Goal: Task Accomplishment & Management: Complete application form

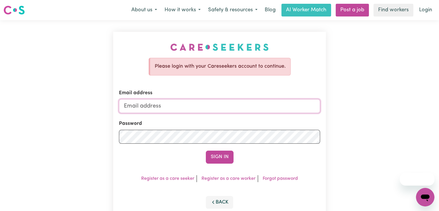
click at [164, 106] on input "Email address" at bounding box center [219, 106] width 201 height 14
click at [212, 154] on button "Sign In" at bounding box center [220, 156] width 28 height 13
click at [178, 112] on input "Email address" at bounding box center [219, 106] width 201 height 14
click at [178, 109] on input "Email address" at bounding box center [219, 106] width 201 height 14
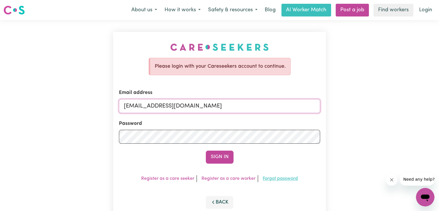
type input "[EMAIL_ADDRESS][DOMAIN_NAME]"
click at [273, 179] on link "Forgot password" at bounding box center [279, 178] width 35 height 5
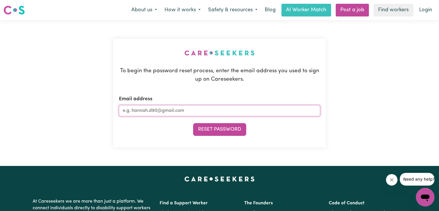
click at [198, 114] on input "Email address" at bounding box center [219, 110] width 201 height 11
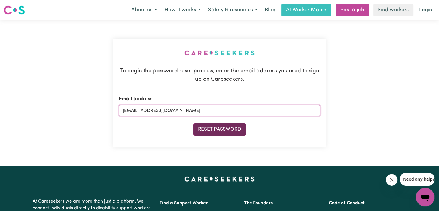
type input "[EMAIL_ADDRESS][DOMAIN_NAME]"
click at [204, 128] on button "Reset Password" at bounding box center [219, 129] width 53 height 13
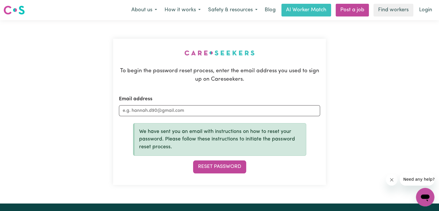
drag, startPoint x: 134, startPoint y: 2, endPoint x: 91, endPoint y: -25, distance: 49.9
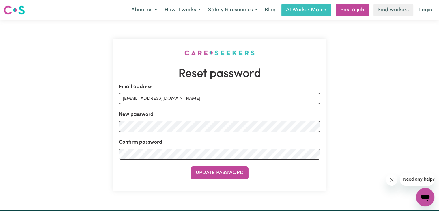
click at [266, 175] on div "Update Password" at bounding box center [219, 172] width 201 height 13
click at [219, 171] on button "Update Password" at bounding box center [220, 172] width 58 height 13
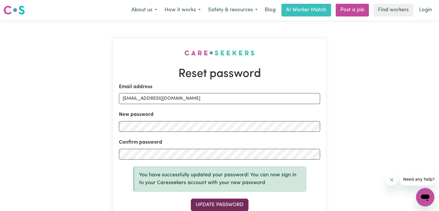
click at [226, 205] on button "Update Password" at bounding box center [220, 204] width 58 height 13
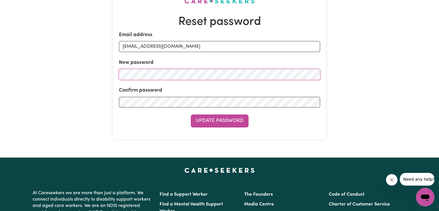
scroll to position [51, 0]
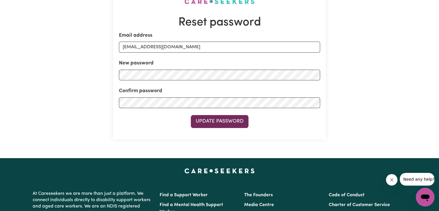
click at [243, 124] on button "Update Password" at bounding box center [220, 121] width 58 height 13
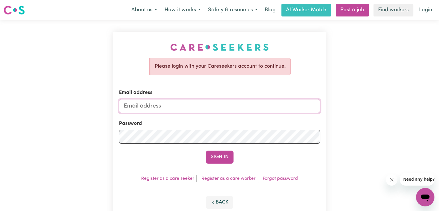
click at [141, 102] on input "Email address" at bounding box center [219, 106] width 201 height 14
type input "[EMAIL_ADDRESS][DOMAIN_NAME]"
click at [250, 163] on div "Please login with your Careseekers account to continue. Email address sushilkha…" at bounding box center [219, 126] width 213 height 188
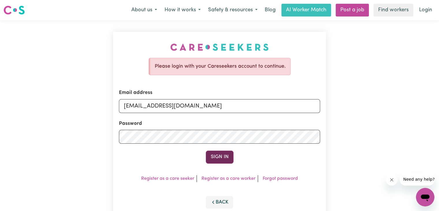
click at [220, 157] on button "Sign In" at bounding box center [220, 156] width 28 height 13
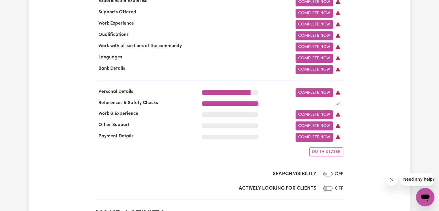
scroll to position [224, 0]
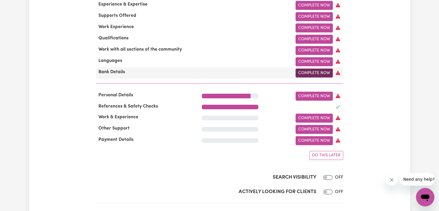
click at [316, 77] on link "Complete Now" at bounding box center [313, 72] width 37 height 9
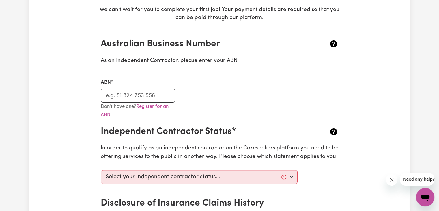
scroll to position [107, 0]
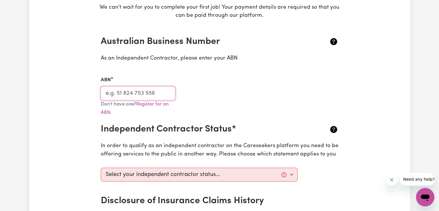
click at [118, 91] on input "ABN" at bounding box center [138, 93] width 75 height 14
click at [125, 95] on input "ABN" at bounding box center [138, 93] width 75 height 14
type input "97954324786"
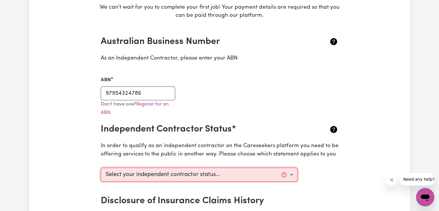
click at [292, 173] on select "Select your independent contractor status... I am providing services through an…" at bounding box center [199, 174] width 197 height 14
select select "I am providing services by being employed by an organisation"
click at [101, 167] on select "Select your independent contractor status... I am providing services through an…" at bounding box center [199, 174] width 197 height 14
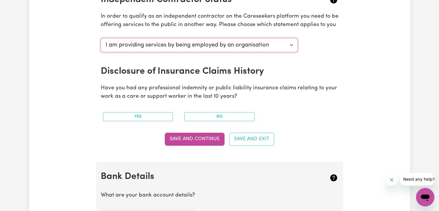
scroll to position [239, 0]
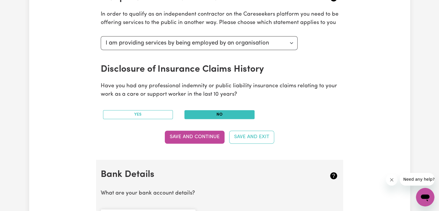
click at [230, 113] on button "No" at bounding box center [219, 114] width 70 height 9
click at [227, 114] on button "No" at bounding box center [219, 114] width 70 height 9
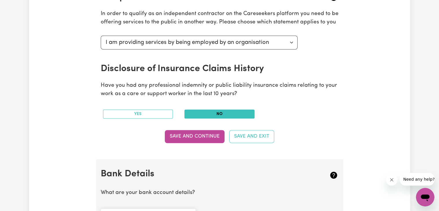
scroll to position [243, 0]
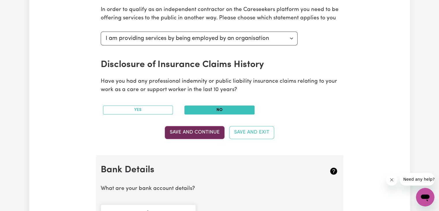
click at [223, 132] on button "Save and Continue" at bounding box center [195, 132] width 60 height 13
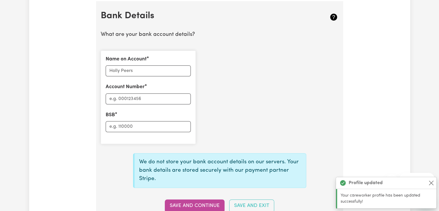
scroll to position [397, 0]
click at [147, 70] on input "Name on Account" at bounding box center [148, 70] width 85 height 11
type input "[PERSON_NAME]"
click at [145, 94] on input "Account Number" at bounding box center [148, 98] width 85 height 11
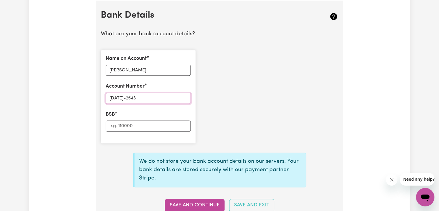
type input "1087-2543"
click at [122, 123] on input "BSB" at bounding box center [148, 125] width 85 height 11
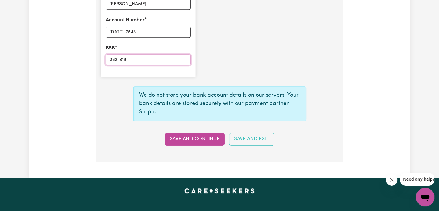
scroll to position [472, 0]
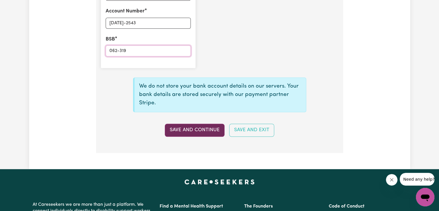
type input "062-319"
click at [187, 129] on button "Save and Continue" at bounding box center [195, 129] width 60 height 13
click at [190, 129] on button "Save and Continue" at bounding box center [195, 129] width 60 height 13
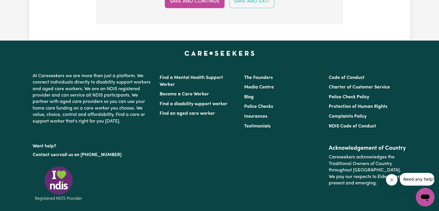
scroll to position [425, 0]
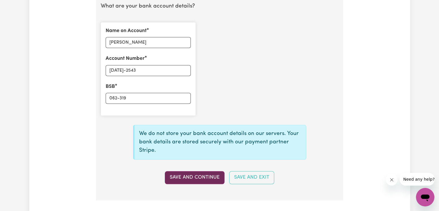
click at [193, 174] on button "Save and Continue" at bounding box center [195, 177] width 60 height 13
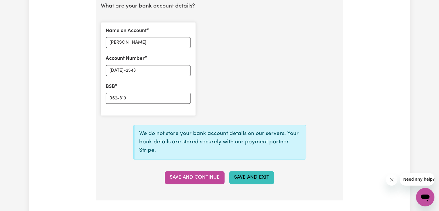
click at [235, 173] on button "Save and Exit" at bounding box center [251, 177] width 45 height 13
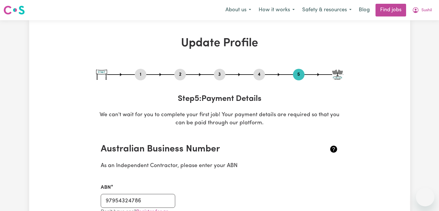
select select "I am providing services by being employed by an organisation"
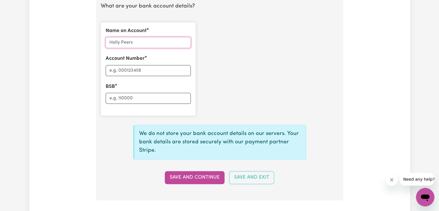
click at [150, 44] on input "Name on Account" at bounding box center [148, 42] width 85 height 11
type input "[PERSON_NAME]"
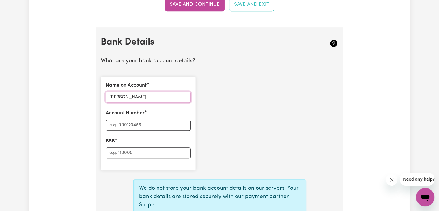
scroll to position [409, 0]
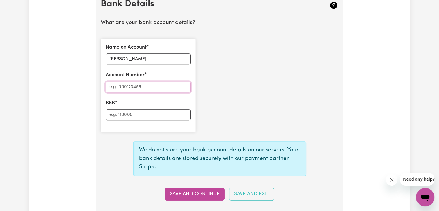
click at [155, 86] on input "Account Number" at bounding box center [148, 86] width 85 height 11
type input "10872543"
click at [122, 53] on input "[PERSON_NAME]" at bounding box center [148, 58] width 85 height 11
click at [121, 105] on div "BSB" at bounding box center [148, 109] width 85 height 21
click at [121, 117] on div "Name on Account [PERSON_NAME] Account Number 10872543 BSB" at bounding box center [148, 85] width 95 height 93
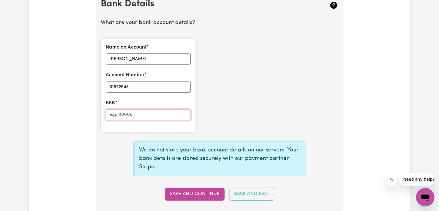
click at [121, 117] on input "BSB" at bounding box center [148, 114] width 85 height 11
type input "062319"
click at [189, 189] on button "Save and Continue" at bounding box center [195, 193] width 60 height 13
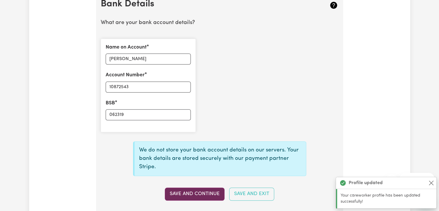
type input "****2543"
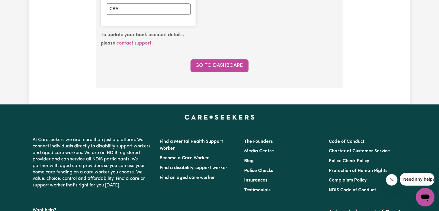
scroll to position [491, 0]
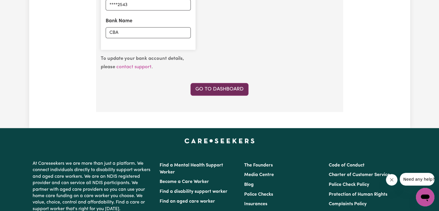
click at [218, 88] on link "Go to Dashboard" at bounding box center [219, 89] width 58 height 13
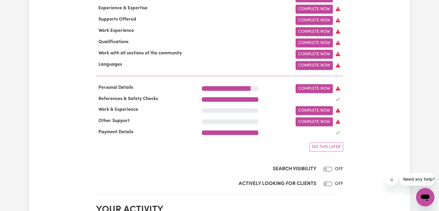
scroll to position [219, 0]
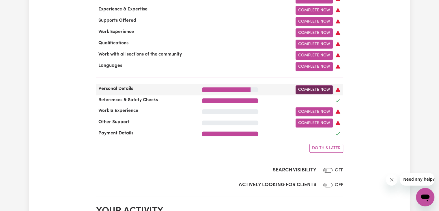
click at [306, 93] on link "Complete Now" at bounding box center [313, 89] width 37 height 9
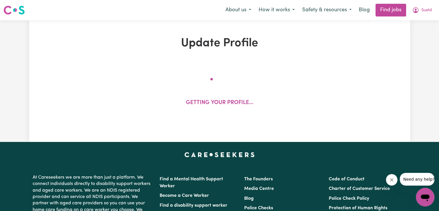
select select "[DEMOGRAPHIC_DATA]"
select select "Student Visa"
select select "Studying a healthcare related degree or qualification"
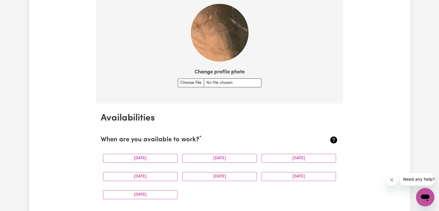
scroll to position [466, 0]
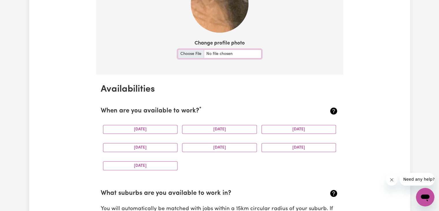
click at [186, 55] on input "Change profile photo" at bounding box center [220, 53] width 84 height 9
type input "C:\fakepath\PHOTO.jpg"
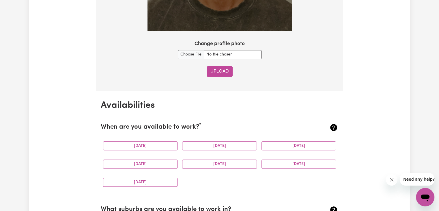
click at [218, 73] on button "Upload" at bounding box center [219, 71] width 26 height 11
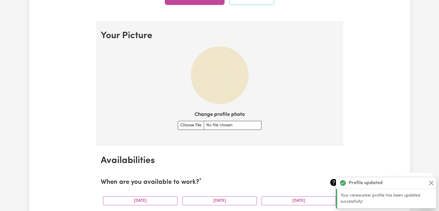
scroll to position [399, 0]
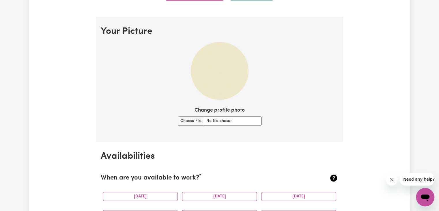
click at [224, 80] on img at bounding box center [220, 71] width 58 height 58
click at [185, 123] on input "Change profile photo" at bounding box center [220, 120] width 84 height 9
type input "C:\fakepath\PHOTO.jpg"
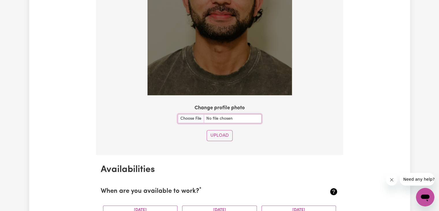
scroll to position [513, 0]
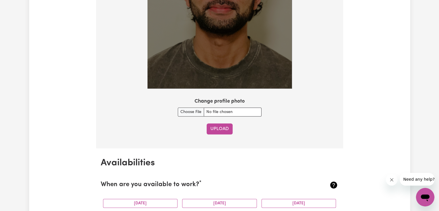
click at [212, 126] on button "Upload" at bounding box center [219, 128] width 26 height 11
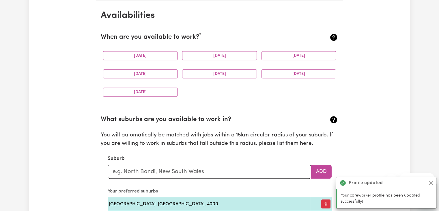
scroll to position [540, 0]
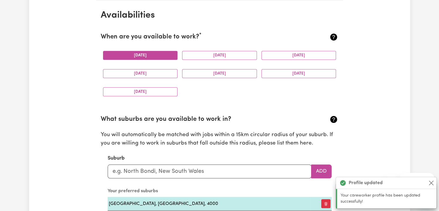
click at [159, 56] on button "[DATE]" at bounding box center [140, 55] width 75 height 9
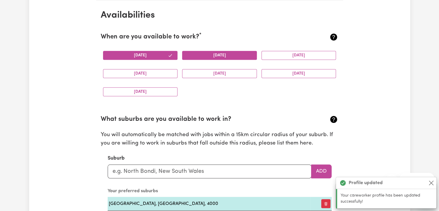
click at [195, 55] on button "[DATE]" at bounding box center [219, 55] width 75 height 9
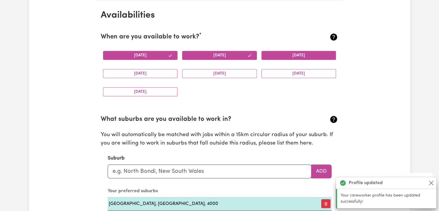
click at [285, 51] on button "[DATE]" at bounding box center [298, 55] width 75 height 9
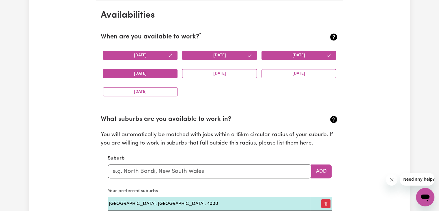
click at [163, 73] on button "[DATE]" at bounding box center [140, 73] width 75 height 9
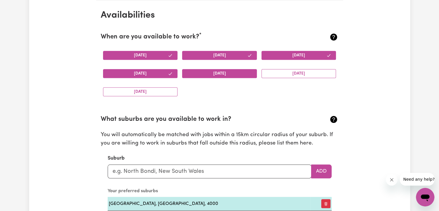
click at [212, 74] on button "[DATE]" at bounding box center [219, 73] width 75 height 9
click at [162, 91] on button "[DATE]" at bounding box center [140, 91] width 75 height 9
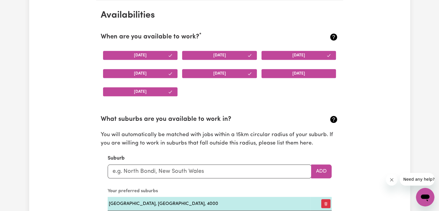
click at [303, 75] on button "[DATE]" at bounding box center [298, 73] width 75 height 9
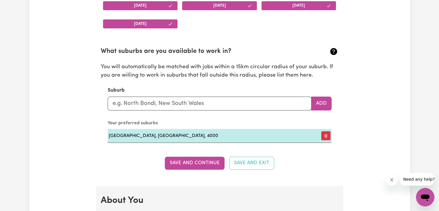
scroll to position [610, 0]
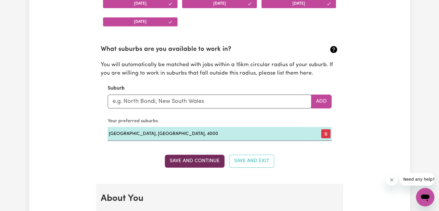
click at [205, 157] on button "Save and Continue" at bounding box center [195, 160] width 60 height 13
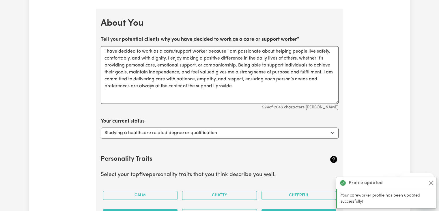
scroll to position [792, 0]
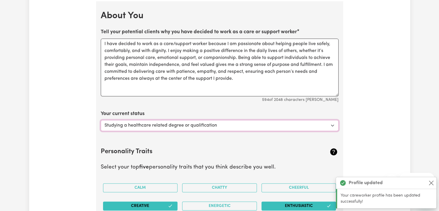
click at [333, 124] on select "Select... Studying a healthcare related degree or qualification Studying a non-…" at bounding box center [220, 125] width 238 height 11
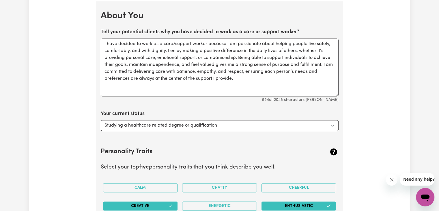
click at [352, 136] on div "Update Profile 1 2 3 4 5 Step 1 : Personal Details Let potential clients know w…" at bounding box center [219, -1] width 381 height 1510
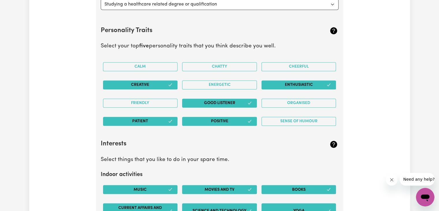
scroll to position [904, 0]
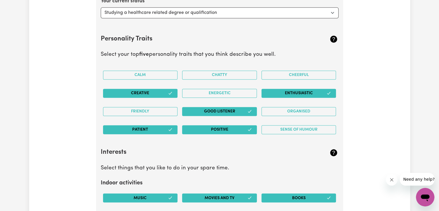
click at [246, 109] on button "Good Listener" at bounding box center [219, 111] width 75 height 9
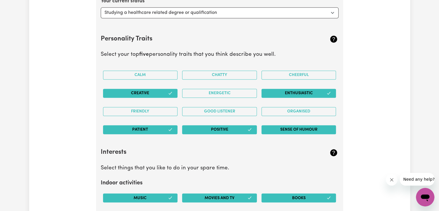
click at [294, 128] on button "Sense of Humour" at bounding box center [298, 129] width 75 height 9
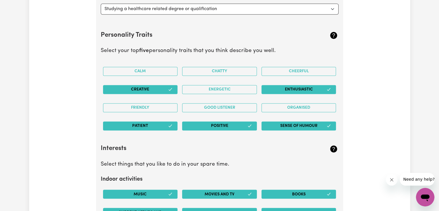
scroll to position [919, 0]
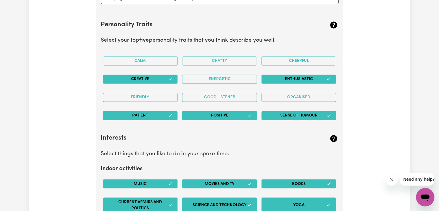
click at [236, 113] on button "Positive" at bounding box center [219, 115] width 75 height 9
click at [230, 113] on button "Positive" at bounding box center [219, 115] width 75 height 9
click at [164, 115] on button "Patient" at bounding box center [140, 115] width 75 height 9
click at [225, 117] on button "Positive" at bounding box center [219, 115] width 75 height 9
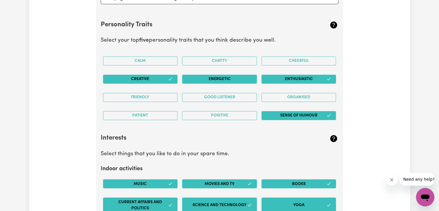
click at [215, 80] on button "Energetic" at bounding box center [219, 78] width 75 height 9
click at [142, 59] on button "Calm" at bounding box center [140, 60] width 75 height 9
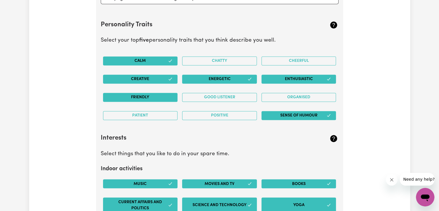
click at [158, 94] on button "Friendly" at bounding box center [140, 97] width 75 height 9
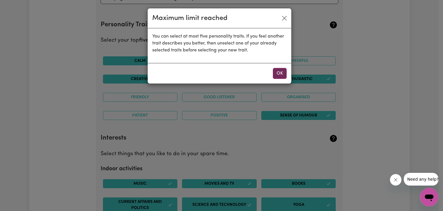
click at [285, 71] on button "OK" at bounding box center [280, 73] width 14 height 11
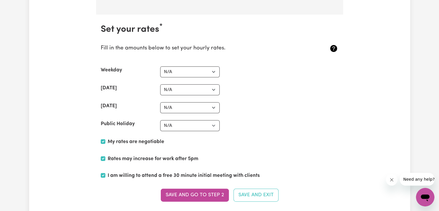
scroll to position [1346, 0]
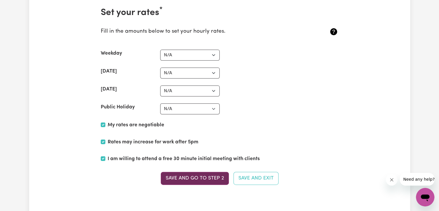
click at [191, 176] on button "Save and go to Step 2" at bounding box center [195, 178] width 68 height 13
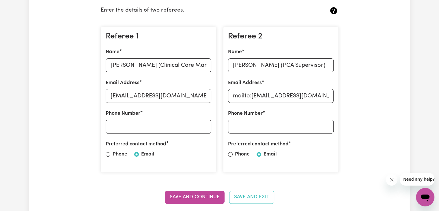
scroll to position [170, 0]
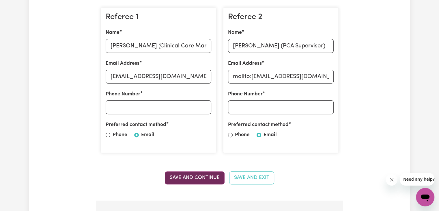
click at [185, 178] on button "Save and Continue" at bounding box center [195, 177] width 60 height 13
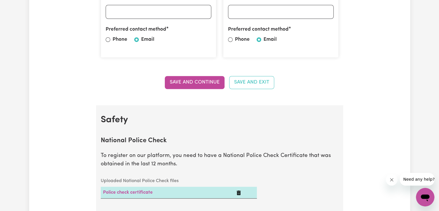
scroll to position [182, 0]
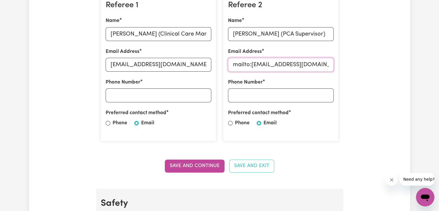
click at [249, 65] on input "mailto:[EMAIL_ADDRESS][DOMAIN_NAME]" at bounding box center [281, 65] width 106 height 14
click at [250, 64] on input "mailto:[EMAIL_ADDRESS][DOMAIN_NAME]" at bounding box center [281, 65] width 106 height 14
type input "[EMAIL_ADDRESS][DOMAIN_NAME]"
click at [242, 94] on input "Phone Number" at bounding box center [281, 95] width 106 height 14
click at [224, 186] on section "Referees Enter the details of two referees. Referee 1 Name [PERSON_NAME] (Clini…" at bounding box center [219, 70] width 247 height 236
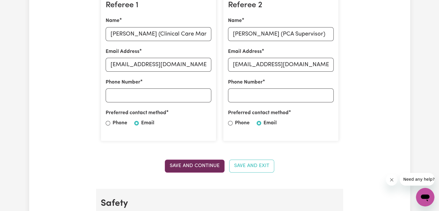
click at [203, 164] on button "Save and Continue" at bounding box center [195, 165] width 60 height 13
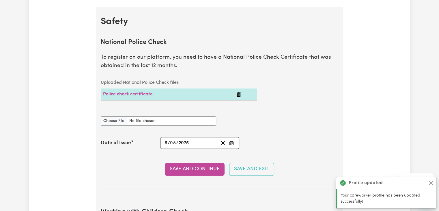
scroll to position [370, 0]
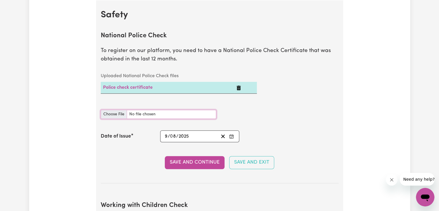
click at [119, 112] on input "National Police Check document" at bounding box center [158, 114] width 115 height 9
type input "C:\fakepath\Police Check 14951576PC_KHAREL.pdf"
click at [180, 163] on button "Save and Continue" at bounding box center [195, 162] width 60 height 13
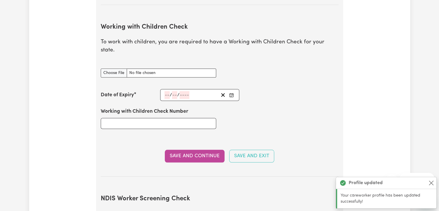
scroll to position [562, 0]
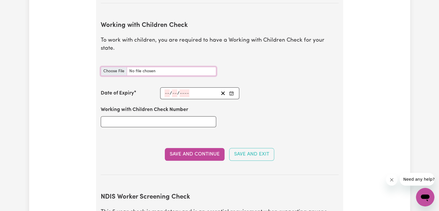
click at [113, 67] on input "Working with Children Check document" at bounding box center [158, 71] width 115 height 9
type input "C:\fakepath\Blue Card.pdf"
click at [168, 89] on input "number" at bounding box center [166, 93] width 5 height 8
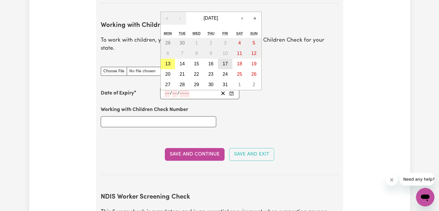
click at [225, 61] on abbr "17" at bounding box center [224, 63] width 5 height 5
type input "[DATE]"
type input "17"
type input "10"
type input "2025"
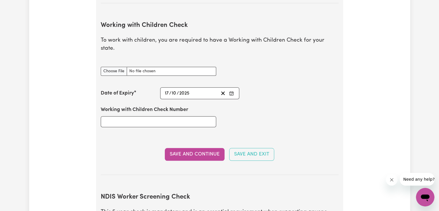
click at [174, 89] on input "10" at bounding box center [173, 93] width 5 height 8
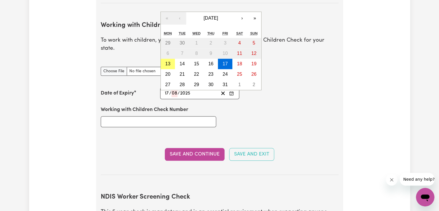
type input "08"
type input "202"
type input "[DATE]"
type input "8"
type input "2028"
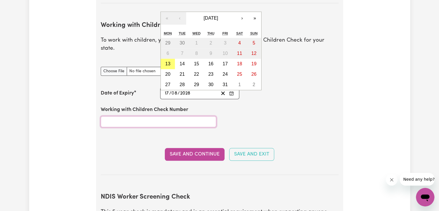
click at [168, 116] on input "Working with Children Check Number" at bounding box center [158, 121] width 115 height 11
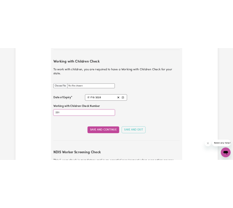
scroll to position [554, 0]
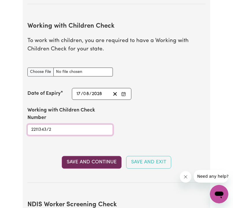
type input "2211343/2"
click at [82, 163] on button "Save and Continue" at bounding box center [92, 162] width 60 height 13
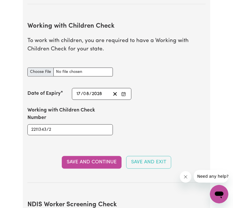
click at [46, 70] on input "Working with Children Check document" at bounding box center [69, 72] width 85 height 9
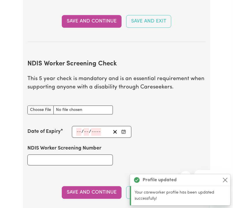
scroll to position [746, 0]
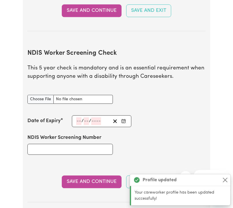
type input "C:\fakepath\Blue Card.pdf"
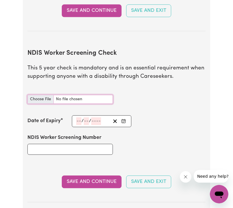
click at [38, 99] on input "NDIS Worker Screening Check document" at bounding box center [69, 99] width 85 height 9
type input "C:\fakepath\Yellow Card.pdf"
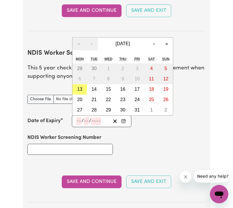
click at [77, 117] on input "number" at bounding box center [78, 121] width 5 height 8
type input "25"
type input "20"
type input "7"
click at [93, 118] on input "number" at bounding box center [98, 121] width 10 height 8
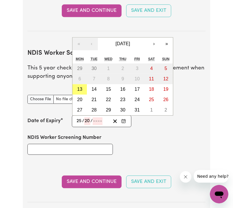
click at [90, 119] on input "20" at bounding box center [87, 121] width 6 height 8
type input "07"
type input "203"
type input "[DATE]"
type input "7"
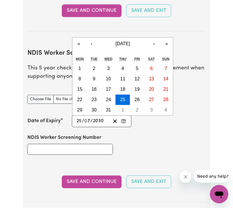
type input "2030"
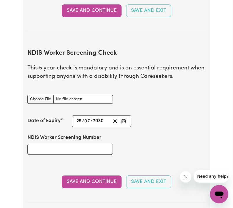
click at [126, 133] on div "NDIS Worker Screening Number" at bounding box center [116, 144] width 185 height 35
click at [71, 144] on input "NDIS Worker Screening Number" at bounding box center [69, 149] width 85 height 11
drag, startPoint x: 71, startPoint y: 144, endPoint x: 87, endPoint y: 170, distance: 30.2
type input "84628440"
drag, startPoint x: 87, startPoint y: 170, endPoint x: 58, endPoint y: 167, distance: 29.3
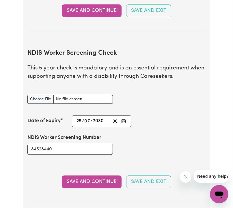
click at [58, 167] on section "NDIS Worker Screening Check This 5 year check is mandatory and is an essential …" at bounding box center [116, 121] width 178 height 162
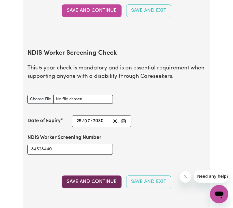
click at [100, 181] on button "Save and Continue" at bounding box center [92, 182] width 60 height 13
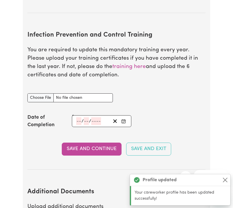
scroll to position [968, 0]
click at [40, 97] on input "Infection Prevention and Control Training document" at bounding box center [69, 97] width 85 height 9
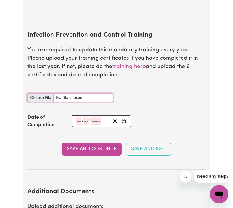
type input "C:\fakepath\INfection Control.pdf"
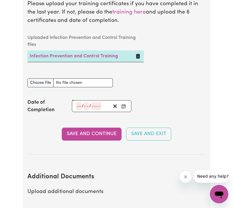
scroll to position [1028, 0]
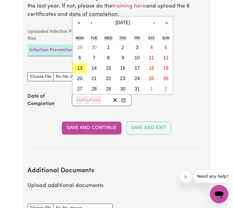
click at [79, 99] on input "number" at bounding box center [78, 100] width 5 height 8
click at [93, 57] on abbr "7" at bounding box center [94, 57] width 3 height 5
type input "[DATE]"
type input "7"
type input "10"
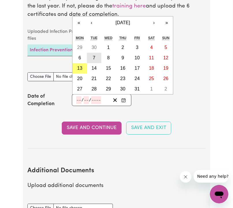
type input "2025"
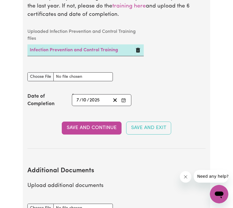
click at [84, 97] on input "10" at bounding box center [84, 100] width 5 height 8
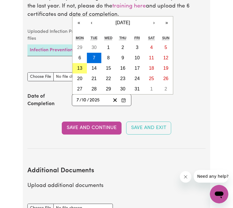
type input "0"
type input "[DATE]"
type input "8"
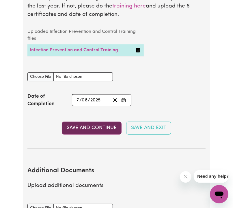
click at [89, 129] on button "Save and Continue" at bounding box center [92, 128] width 60 height 13
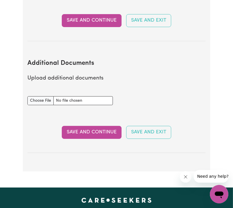
scroll to position [1144, 0]
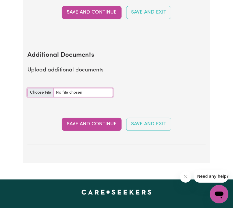
click at [32, 94] on input "Additional Documents document" at bounding box center [69, 92] width 85 height 9
type input "C:\fakepath\First AID and CPR Training.pdf"
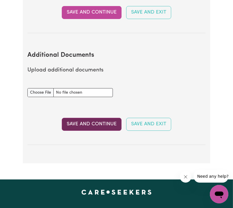
click at [110, 120] on button "Save and Continue" at bounding box center [92, 124] width 60 height 13
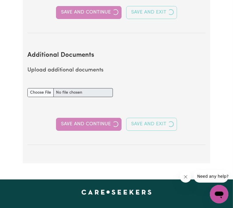
select select "Certificate III (Individual Support)"
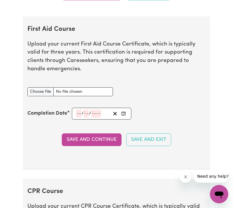
scroll to position [1113, 0]
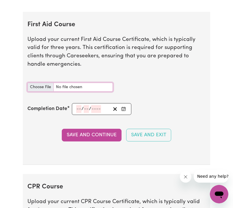
click at [42, 91] on input "First Aid Course document" at bounding box center [69, 87] width 85 height 9
type input "C:\fakepath\First AID and CPR Training.pdf"
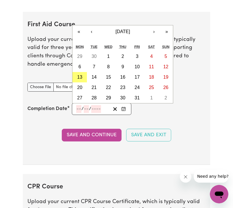
click at [78, 113] on input "number" at bounding box center [78, 109] width 5 height 8
type input "16"
type input "09"
type input "202"
type input "[DATE]"
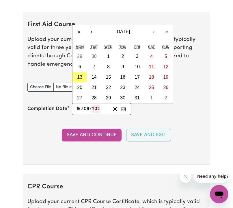
type input "9"
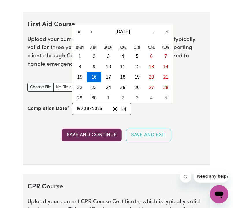
type input "2025"
click at [76, 140] on button "Save and Continue" at bounding box center [92, 135] width 60 height 13
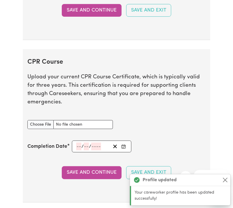
scroll to position [1291, 0]
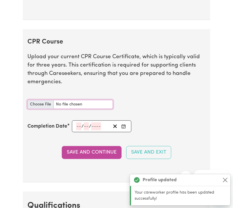
click at [44, 100] on input "CPR Course document" at bounding box center [69, 104] width 85 height 9
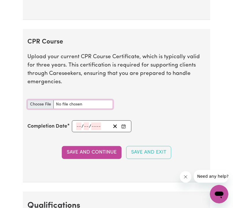
type input "C:\fakepath\First AID and CPR Training.pdf"
click at [81, 123] on input "number" at bounding box center [78, 127] width 5 height 8
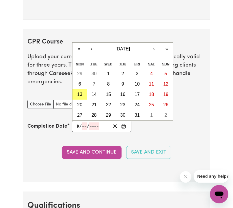
type input "16"
type input "09"
type input "202"
type input "[DATE]"
type input "9"
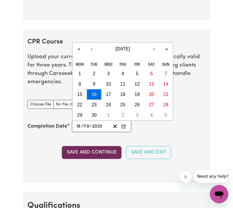
type input "2025"
click at [81, 150] on button "Save and Continue" at bounding box center [92, 152] width 60 height 13
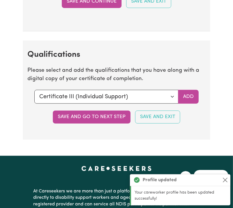
scroll to position [1478, 0]
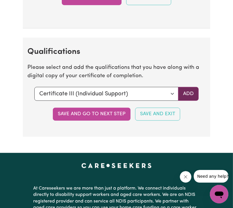
click at [193, 87] on button "Add" at bounding box center [188, 94] width 20 height 14
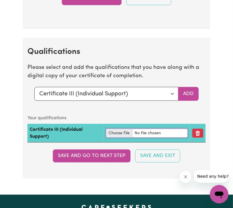
click at [114, 129] on input "file" at bounding box center [146, 133] width 81 height 9
type input "C:\fakepath\Sushil-Kharel- CHC33021 Certificate III in Individual Support (Agei…"
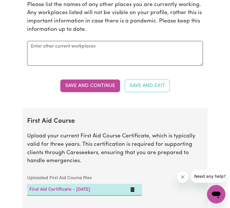
scroll to position [995, 0]
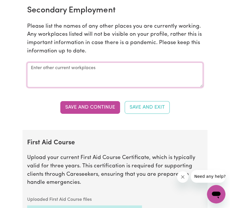
click at [107, 76] on textarea at bounding box center [114, 75] width 175 height 25
type textarea "C"
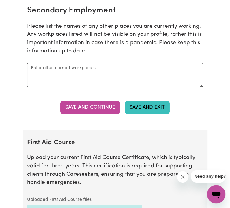
click at [153, 111] on button "Save and Exit" at bounding box center [147, 107] width 45 height 13
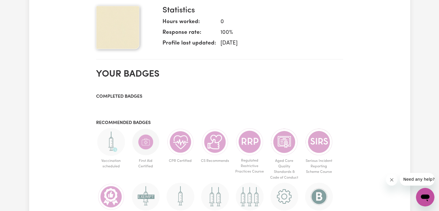
scroll to position [151, 0]
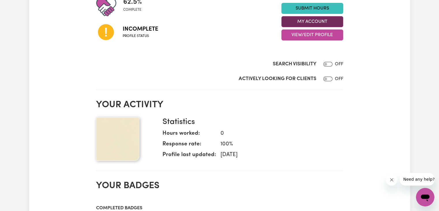
click at [306, 22] on button "My Account" at bounding box center [312, 21] width 62 height 11
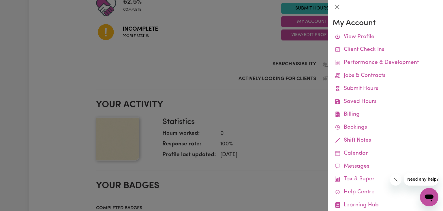
click at [313, 35] on div at bounding box center [221, 105] width 443 height 211
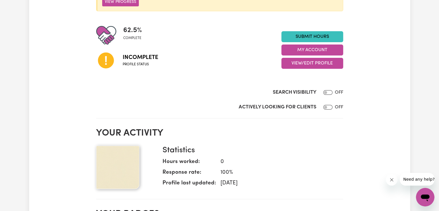
scroll to position [121, 0]
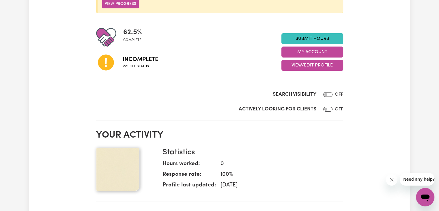
click at [326, 97] on div at bounding box center [327, 94] width 12 height 7
click at [326, 95] on input "Search Visibility" at bounding box center [327, 94] width 9 height 5
checkbox input "true"
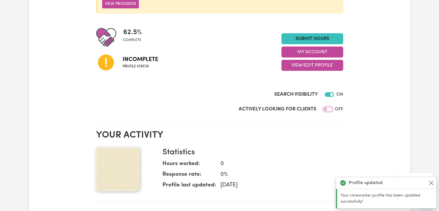
click at [326, 108] on input "Actively Looking for Clients" at bounding box center [327, 109] width 9 height 5
checkbox input "true"
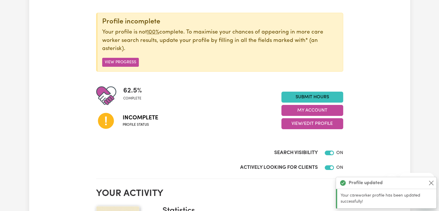
scroll to position [58, 0]
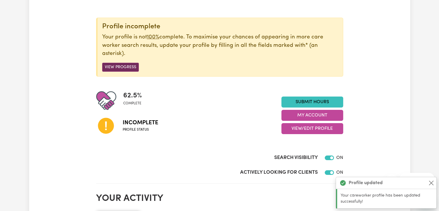
click at [112, 67] on button "View Progress" at bounding box center [120, 67] width 37 height 9
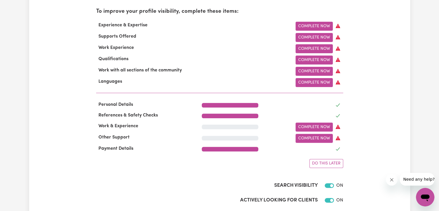
scroll to position [196, 0]
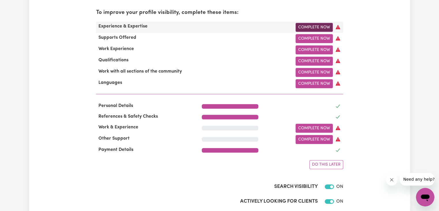
click at [312, 26] on link "Complete Now" at bounding box center [313, 27] width 37 height 9
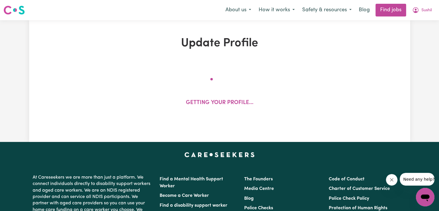
select select "Certificate III (Individual Support)"
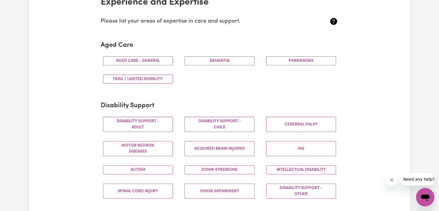
scroll to position [130, 0]
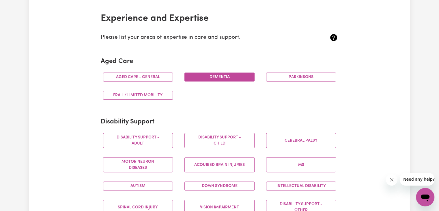
click at [221, 75] on button "Dementia" at bounding box center [219, 76] width 70 height 9
click at [149, 73] on button "Aged care - General" at bounding box center [138, 76] width 70 height 9
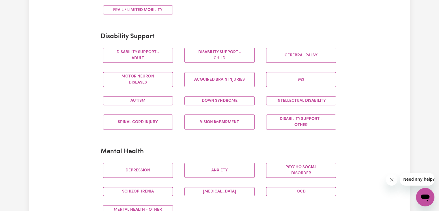
scroll to position [219, 0]
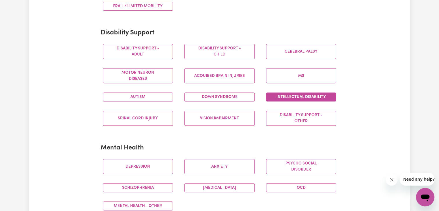
click at [330, 93] on button "Intellectual Disability" at bounding box center [301, 96] width 70 height 9
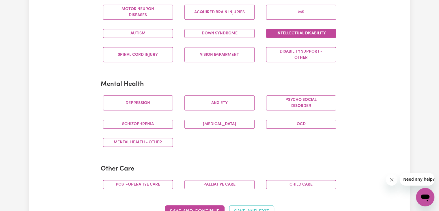
scroll to position [298, 0]
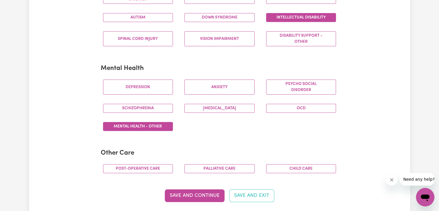
click at [159, 125] on button "Mental Health - Other" at bounding box center [138, 126] width 70 height 9
click at [226, 165] on button "Palliative care" at bounding box center [219, 168] width 70 height 9
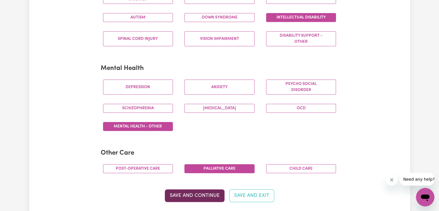
click at [204, 190] on button "Save and Continue" at bounding box center [195, 195] width 60 height 13
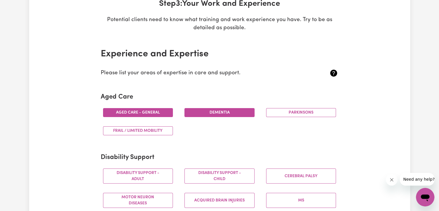
scroll to position [93, 0]
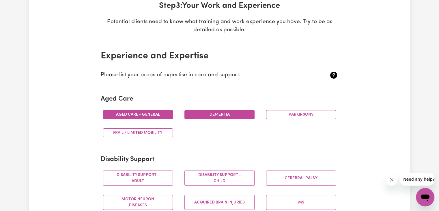
click at [283, 107] on div "Parkinsons" at bounding box center [301, 114] width 82 height 18
click at [281, 114] on button "Parkinsons" at bounding box center [301, 114] width 70 height 9
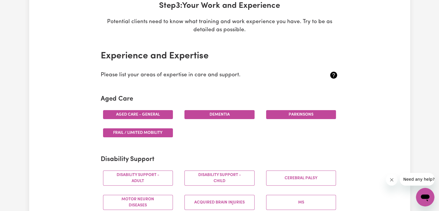
click at [146, 133] on button "Frail / limited mobility" at bounding box center [138, 132] width 70 height 9
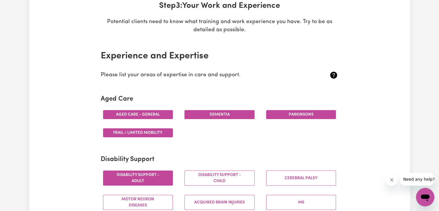
click at [156, 172] on button "Disability support - Adult" at bounding box center [138, 177] width 70 height 15
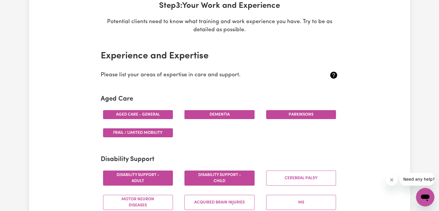
click at [210, 180] on button "Disability support - Child" at bounding box center [219, 177] width 70 height 15
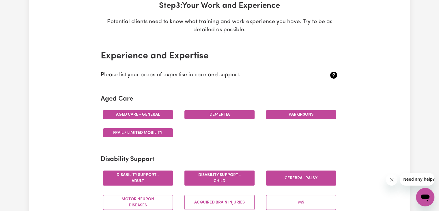
click at [279, 184] on button "Cerebral Palsy" at bounding box center [301, 177] width 70 height 15
click at [302, 179] on button "Cerebral Palsy" at bounding box center [301, 177] width 70 height 15
click at [293, 177] on button "Cerebral Palsy" at bounding box center [301, 177] width 70 height 15
click at [151, 181] on button "Disability support - Adult" at bounding box center [138, 177] width 70 height 15
click at [147, 182] on button "Disability support - Adult" at bounding box center [138, 177] width 70 height 15
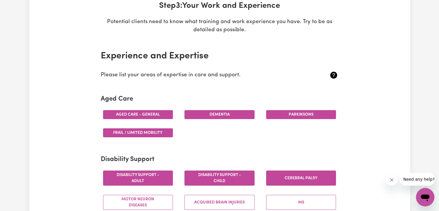
click at [248, 181] on button "Disability support - Child" at bounding box center [219, 177] width 70 height 15
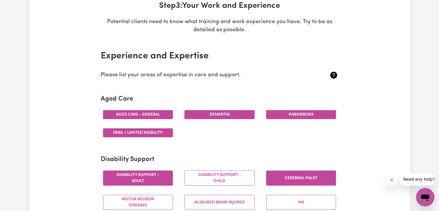
click at [301, 176] on button "Cerebral Palsy" at bounding box center [301, 177] width 70 height 15
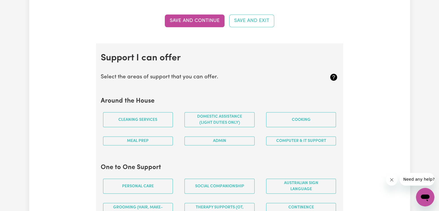
scroll to position [489, 0]
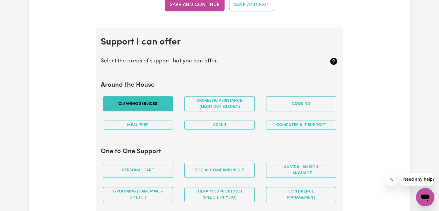
click at [159, 101] on button "Cleaning services" at bounding box center [138, 103] width 70 height 15
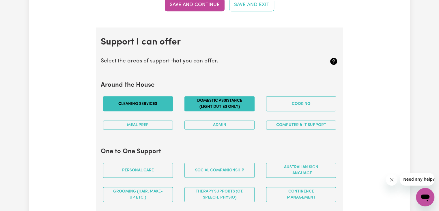
click at [191, 101] on button "Domestic assistance (light duties only)" at bounding box center [219, 103] width 70 height 15
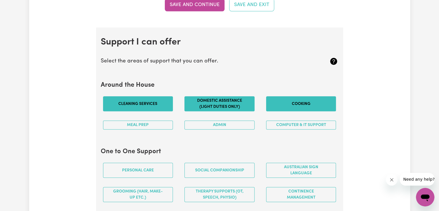
click at [266, 105] on button "Cooking" at bounding box center [301, 103] width 70 height 15
click at [291, 123] on button "Computer & IT Support" at bounding box center [301, 124] width 70 height 9
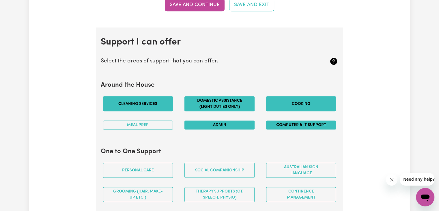
click at [239, 124] on button "Admin" at bounding box center [219, 124] width 70 height 9
click at [157, 124] on button "Meal prep" at bounding box center [138, 124] width 70 height 9
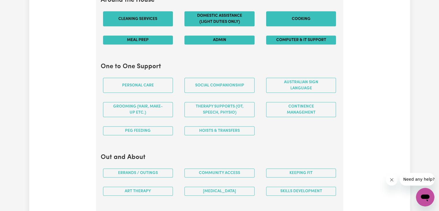
scroll to position [576, 0]
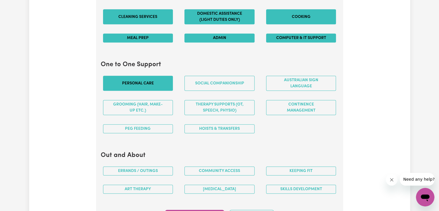
click at [163, 76] on button "Personal care" at bounding box center [138, 83] width 70 height 15
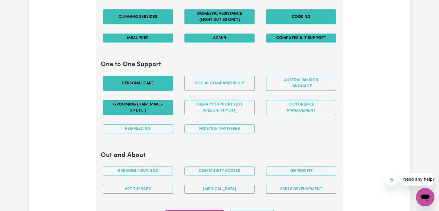
click at [163, 100] on button "Grooming (hair, make-up etc.)" at bounding box center [138, 107] width 70 height 15
click at [204, 85] on button "Social companionship" at bounding box center [219, 83] width 70 height 15
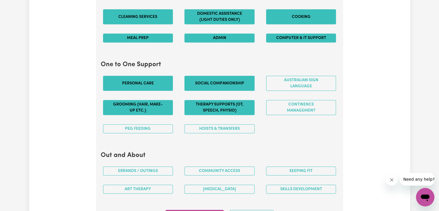
click at [217, 103] on button "Therapy Supports (OT, speech, physio)" at bounding box center [219, 107] width 70 height 15
click at [295, 87] on button "Australian Sign Language" at bounding box center [301, 83] width 70 height 15
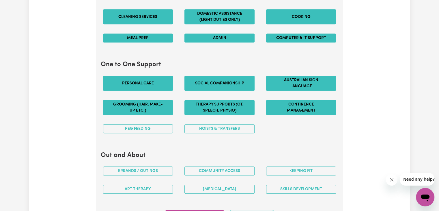
click at [295, 112] on button "Continence management" at bounding box center [301, 107] width 70 height 15
click at [239, 125] on button "Hoists & transfers" at bounding box center [219, 128] width 70 height 9
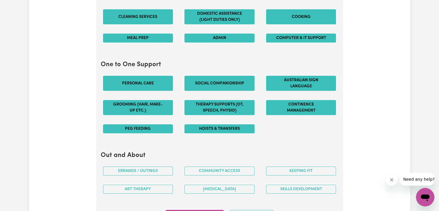
click at [145, 129] on button "PEG feeding" at bounding box center [138, 128] width 70 height 9
click at [300, 169] on button "Keeping fit" at bounding box center [301, 170] width 70 height 9
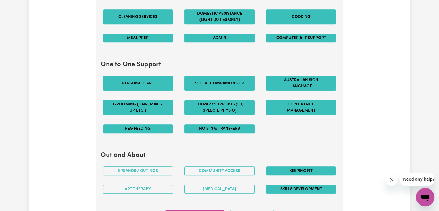
click at [298, 184] on button "Skills Development" at bounding box center [301, 188] width 70 height 9
click at [243, 169] on button "Community access" at bounding box center [219, 170] width 70 height 9
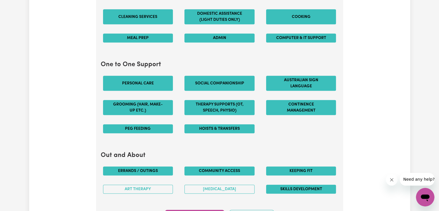
click at [163, 169] on button "Errands / Outings" at bounding box center [138, 170] width 70 height 9
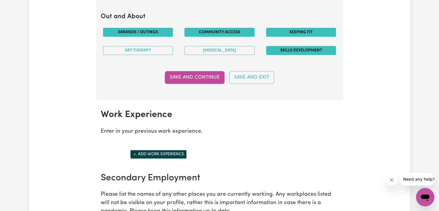
scroll to position [762, 0]
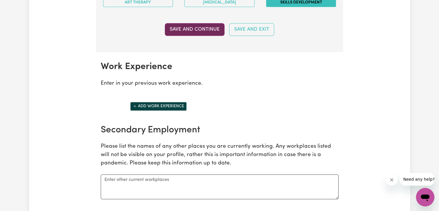
click at [210, 30] on button "Save and Continue" at bounding box center [195, 29] width 60 height 13
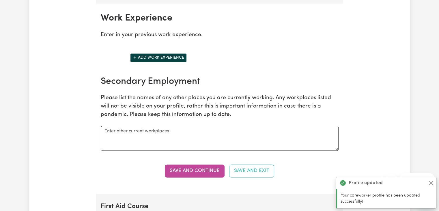
scroll to position [812, 0]
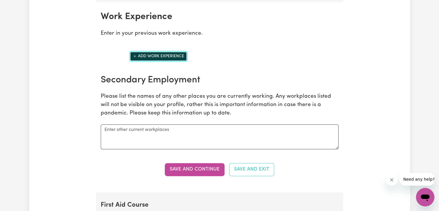
click at [166, 55] on button "Add work experience" at bounding box center [158, 56] width 57 height 9
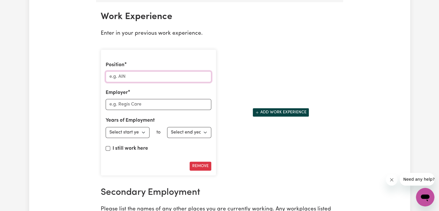
click at [167, 74] on input "Position" at bounding box center [159, 76] width 106 height 11
type input "A"
click at [150, 71] on input "Personal Care" at bounding box center [159, 76] width 106 height 11
type input "Personal Care Assistant"
click at [146, 99] on input "Employer" at bounding box center [159, 104] width 106 height 11
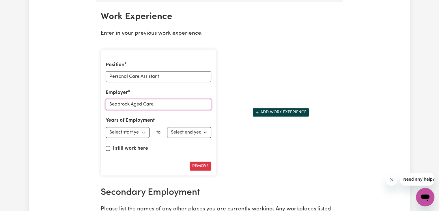
type input "Seabrook Aged Care"
click at [144, 130] on select "Select start year [DATE] 1952 1953 1954 1955 1956 1957 1958 1959 1960 1961 1962…" at bounding box center [128, 132] width 44 height 11
click at [164, 156] on div "Position Personal Care Assistant Employer Seabrook Aged Care Years of Employmen…" at bounding box center [158, 112] width 115 height 126
click at [166, 75] on input "Personal Care Assistant" at bounding box center [159, 76] width 106 height 11
type input "P"
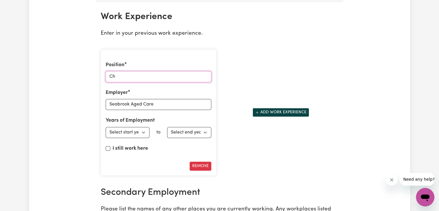
type input "C"
type input "Disability and Homecare Support Worker"
click at [166, 101] on input "Seabrook Aged Care" at bounding box center [159, 104] width 106 height 11
click at [204, 129] on select "Select end year [DATE] 1952 1953 1954 1955 1956 1957 1958 1959 1960 1961 1962 1…" at bounding box center [189, 132] width 44 height 11
click at [159, 141] on div "Position Disability and Homecare Support Worker Employer Seabrook Aged Care Yea…" at bounding box center [158, 112] width 115 height 126
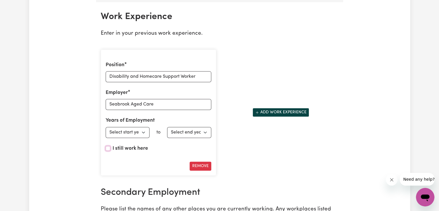
click at [108, 146] on input "I still work here" at bounding box center [108, 148] width 5 height 5
checkbox input "true"
click at [143, 129] on select "Select start year [DATE] 1952 1953 1954 1955 1956 1957 1958 1959 1960 1961 1962…" at bounding box center [128, 132] width 44 height 11
select select "2025"
click at [106, 127] on select "Select start year [DATE] 1952 1953 1954 1955 1956 1957 1958 1959 1960 1961 1962…" at bounding box center [128, 132] width 44 height 11
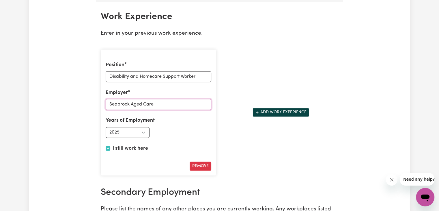
click at [161, 106] on input "Seabrook Aged Care" at bounding box center [159, 104] width 106 height 11
type input "S"
click at [134, 99] on input "Employer" at bounding box center [159, 104] width 106 height 11
type input "Choices and Rights NDIS Company"
click at [283, 110] on button "Add work experience" at bounding box center [280, 112] width 57 height 9
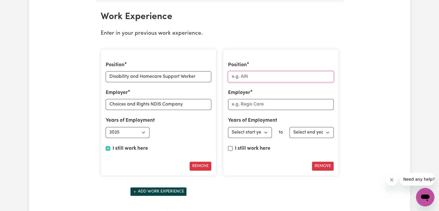
click at [253, 76] on input "Position" at bounding box center [281, 76] width 106 height 11
type input "O"
type input "Personal Care Assistant"
click at [262, 102] on input "Employer" at bounding box center [281, 104] width 106 height 11
type input "Seabrook Aged Care"
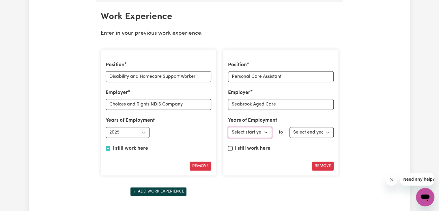
click at [259, 132] on select "Select start year [DATE] 1952 1953 1954 1955 1956 1957 1958 1959 1960 1961 1962…" at bounding box center [250, 132] width 44 height 11
select select "2025"
click at [228, 127] on select "Select start year [DATE] 1952 1953 1954 1955 1956 1957 1958 1959 1960 1961 1962…" at bounding box center [250, 132] width 44 height 11
click at [327, 129] on select "Select end year [DATE] 1952 1953 1954 1955 1956 1957 1958 1959 1960 1961 1962 1…" at bounding box center [311, 132] width 44 height 11
select select "2025"
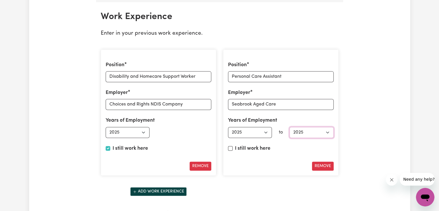
click at [289, 127] on select "Select end year [DATE] 1952 1953 1954 1955 1956 1957 1958 1959 1960 1961 1962 1…" at bounding box center [311, 132] width 44 height 11
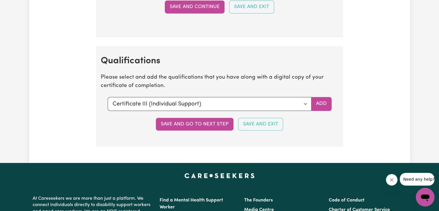
scroll to position [1469, 0]
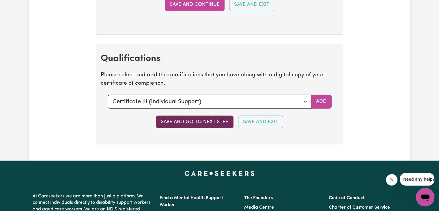
click at [201, 118] on button "Save and go to next step" at bounding box center [195, 121] width 78 height 13
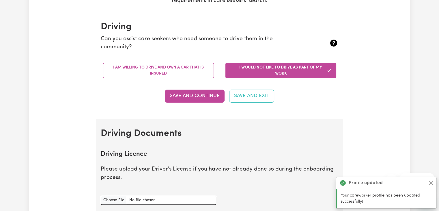
scroll to position [129, 0]
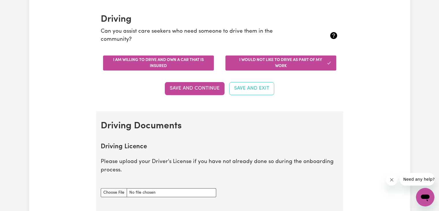
click at [167, 59] on button "I am willing to drive and own a car that is insured" at bounding box center [158, 62] width 111 height 15
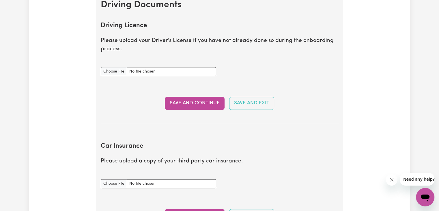
scroll to position [251, 0]
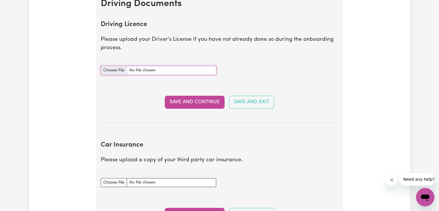
click at [109, 69] on input "Driving Licence document" at bounding box center [158, 70] width 115 height 9
type input "C:\fakepath\International Driving License .pdf"
click at [113, 183] on input "Car Insurance document" at bounding box center [158, 182] width 115 height 9
type input "C:\fakepath\Suncorp Car Certificate of Insurance MPS062217818.pdf"
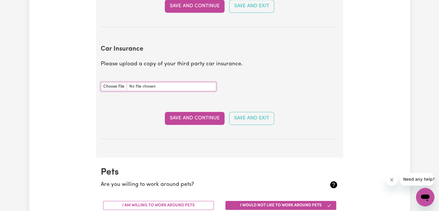
scroll to position [354, 0]
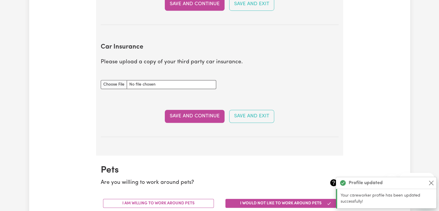
scroll to position [383, 0]
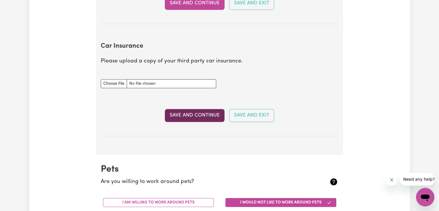
click at [198, 115] on button "Save and Continue" at bounding box center [195, 115] width 60 height 13
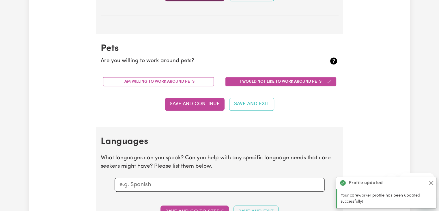
scroll to position [536, 0]
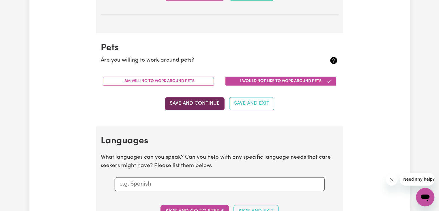
click at [189, 105] on button "Save and Continue" at bounding box center [195, 103] width 60 height 13
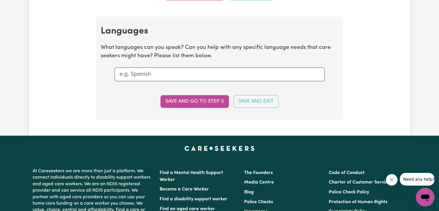
scroll to position [656, 0]
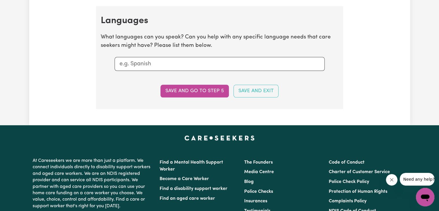
click at [251, 68] on div at bounding box center [219, 64] width 210 height 14
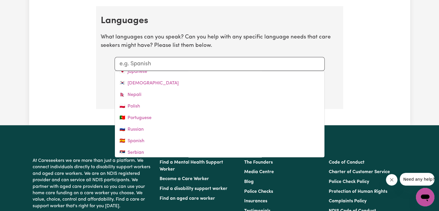
scroll to position [185, 0]
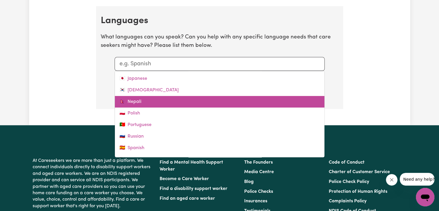
click at [136, 96] on link "🇳🇵 Nepali" at bounding box center [219, 102] width 209 height 12
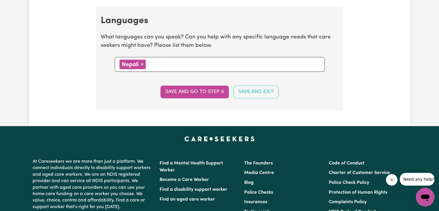
type input "E"
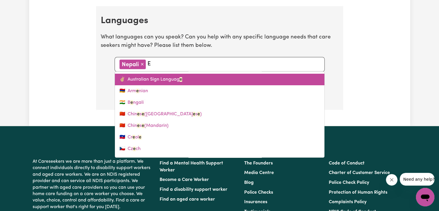
click at [141, 78] on link "✌🏼 Australian Sign Languag e" at bounding box center [219, 80] width 209 height 12
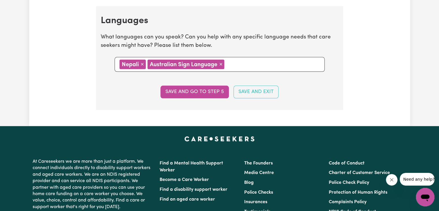
type input "a"
type input "arabic"
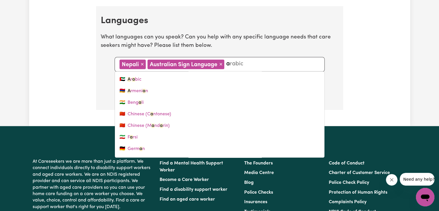
type input "au"
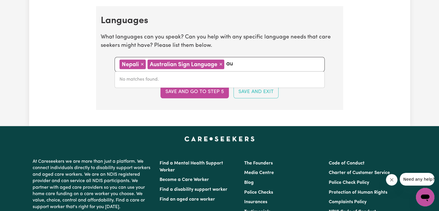
type input "a"
type input "arabic"
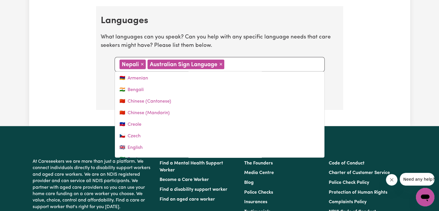
scroll to position [15, 0]
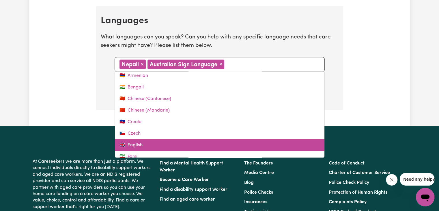
click at [133, 142] on link "🇬🇧 English" at bounding box center [219, 145] width 209 height 12
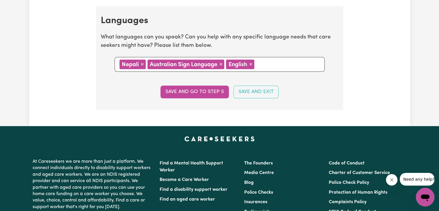
click at [142, 64] on span "×" at bounding box center [141, 64] width 3 height 6
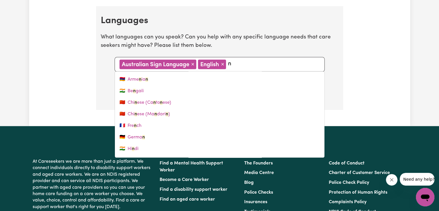
type input "ne"
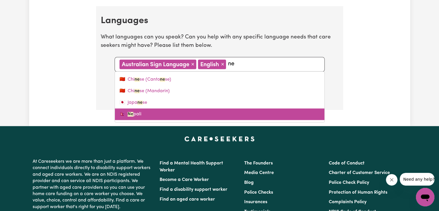
click at [145, 110] on link "🇳🇵 Ne pali" at bounding box center [219, 114] width 209 height 12
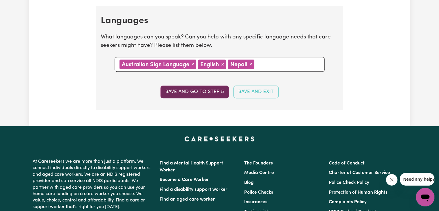
click at [177, 93] on button "Save and go to step 5" at bounding box center [194, 91] width 68 height 13
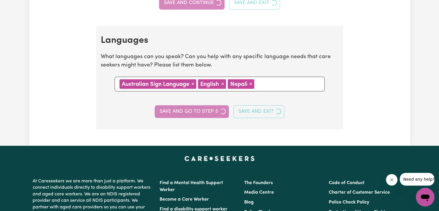
select select "I am providing services by being employed by an organisation"
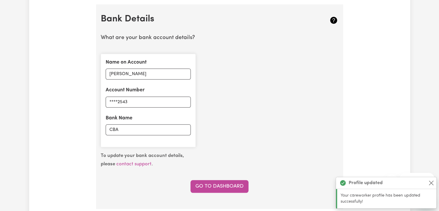
scroll to position [395, 0]
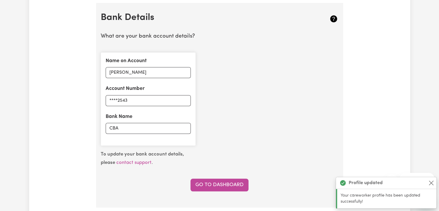
drag, startPoint x: 437, startPoint y: 103, endPoint x: 443, endPoint y: 137, distance: 34.2
click at [438, 137] on html "Menu About us How it works Safety & resources Blog Find jobs Sushil Update Prof…" at bounding box center [219, 202] width 439 height 1194
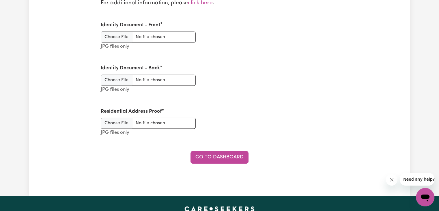
scroll to position [773, 0]
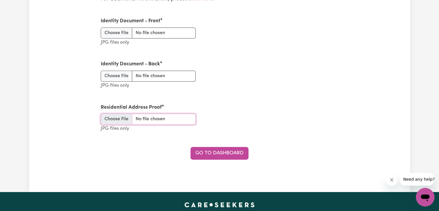
click at [127, 120] on input "Residential Address Proof" at bounding box center [148, 118] width 95 height 11
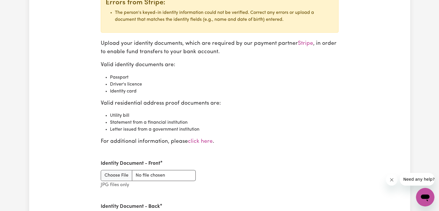
scroll to position [632, 0]
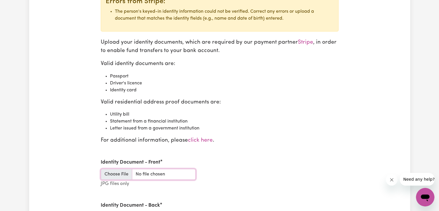
click at [116, 171] on input "Identity Document - Front" at bounding box center [148, 173] width 95 height 11
click at [115, 174] on input "Identity Document - Front" at bounding box center [148, 173] width 95 height 11
type input "C:\fakepath\Photo Id Front.JPG"
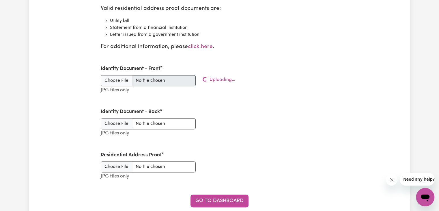
scroll to position [727, 0]
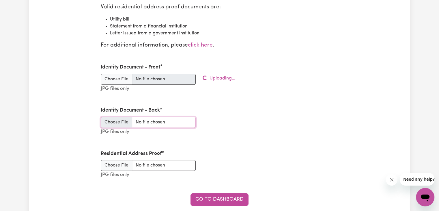
click at [125, 117] on input "Identity Document - Back" at bounding box center [148, 122] width 95 height 11
type input "C:\fakepath\Photo ID backside.jpg"
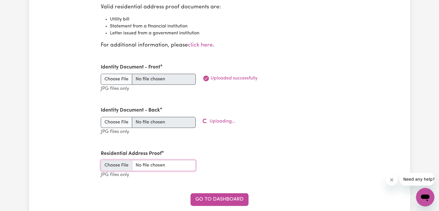
click at [126, 164] on input "Residential Address Proof" at bounding box center [148, 164] width 95 height 11
click at [104, 168] on input "Residential Address Proof" at bounding box center [148, 164] width 95 height 11
type input "C:\fakepath\Address Proof.jpg"
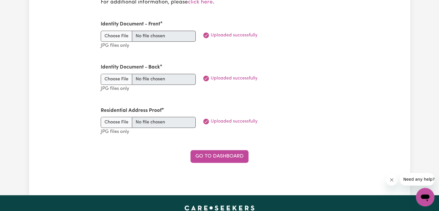
scroll to position [771, 0]
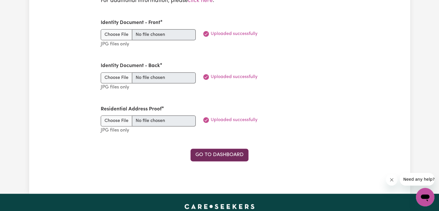
click at [227, 152] on link "Go to Dashboard" at bounding box center [219, 154] width 58 height 13
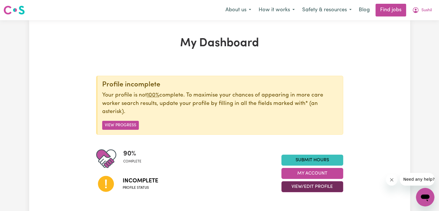
click at [305, 190] on button "View/Edit Profile" at bounding box center [312, 186] width 62 height 11
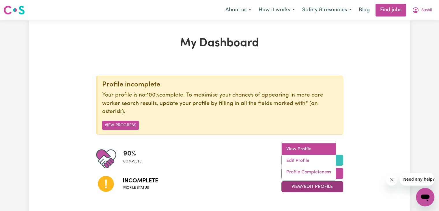
click at [293, 148] on link "View Profile" at bounding box center [308, 149] width 54 height 12
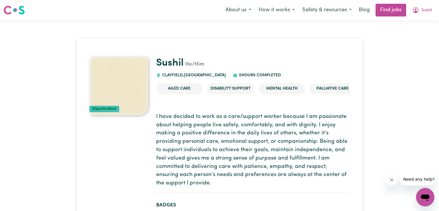
click at [105, 108] on div "#OpenForWork" at bounding box center [104, 109] width 30 height 6
click at [420, 12] on button "Sushil" at bounding box center [421, 10] width 27 height 12
click at [409, 20] on link "My Account" at bounding box center [412, 22] width 46 height 11
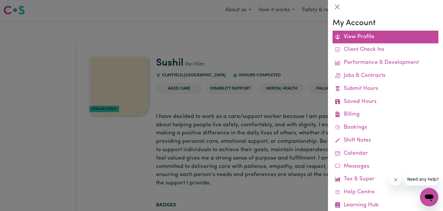
click at [367, 36] on link "View Profile" at bounding box center [386, 37] width 106 height 13
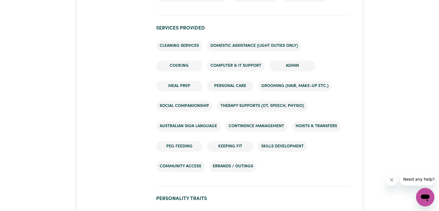
scroll to position [208, 0]
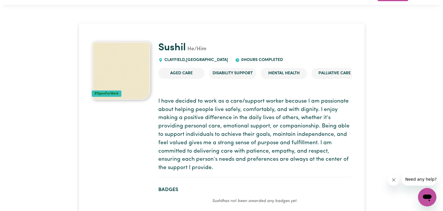
scroll to position [0, 0]
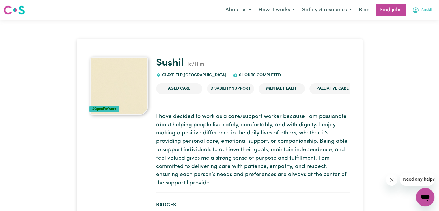
click at [425, 9] on span "Sushil" at bounding box center [426, 10] width 10 height 6
click at [408, 22] on link "My Account" at bounding box center [412, 22] width 46 height 11
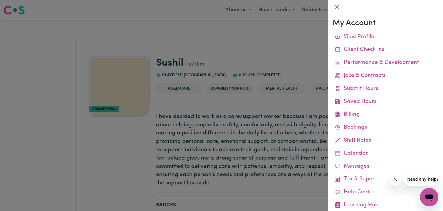
click at [318, 46] on div at bounding box center [221, 105] width 443 height 211
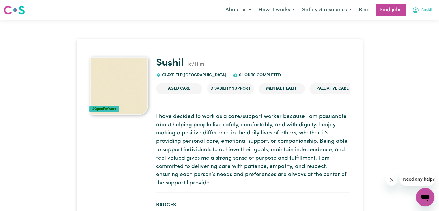
click at [419, 12] on button "Sushil" at bounding box center [421, 10] width 27 height 12
click at [410, 34] on link "My Dashboard" at bounding box center [412, 33] width 46 height 11
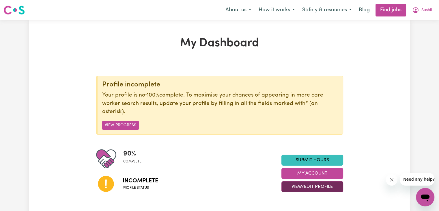
click at [329, 186] on button "View/Edit Profile" at bounding box center [312, 186] width 62 height 11
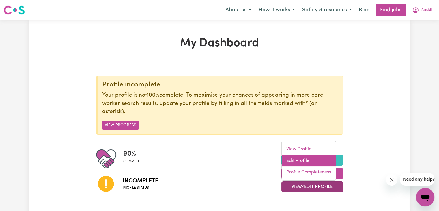
click at [311, 161] on link "Edit Profile" at bounding box center [308, 161] width 54 height 12
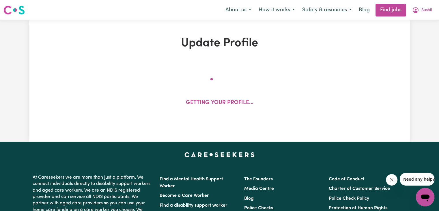
select select "[DEMOGRAPHIC_DATA]"
select select "Student Visa"
select select "Studying a healthcare related degree or qualification"
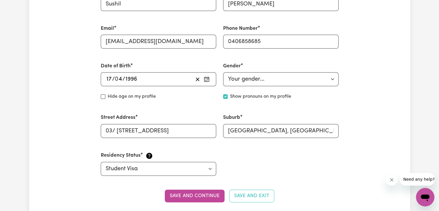
scroll to position [305, 0]
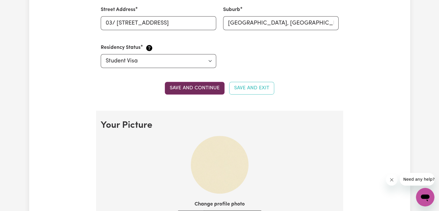
click at [187, 91] on button "Save and continue" at bounding box center [195, 88] width 60 height 13
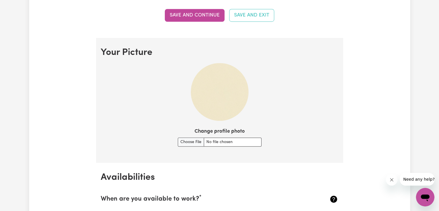
scroll to position [380, 0]
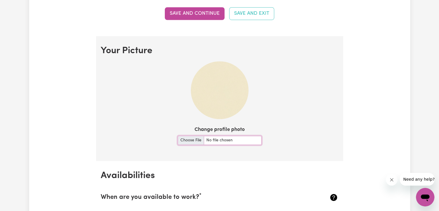
click at [185, 139] on input "Change profile photo" at bounding box center [220, 140] width 84 height 9
type input "C:\fakepath\PHOTO.jpg"
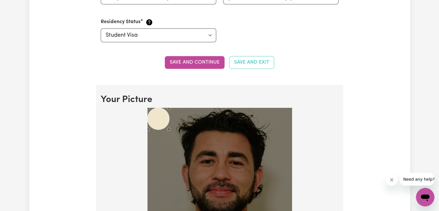
scroll to position [326, 0]
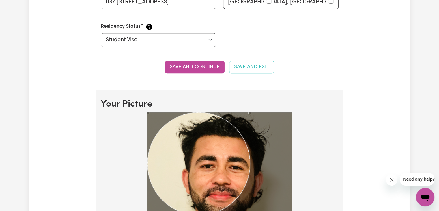
click at [261, 202] on div at bounding box center [219, 193] width 144 height 163
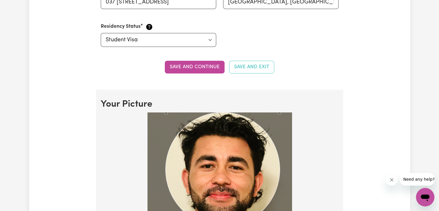
click at [249, 183] on div "Use the arrow keys to move the crop selection area" at bounding box center [223, 169] width 114 height 114
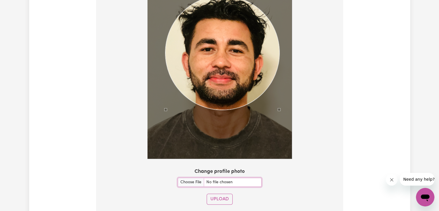
scroll to position [416, 0]
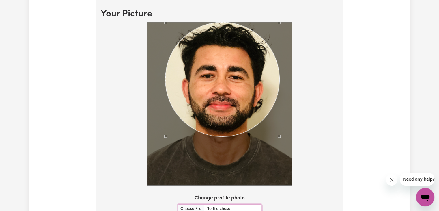
click at [240, 109] on div "Use the arrow keys to move the crop selection area" at bounding box center [222, 79] width 114 height 114
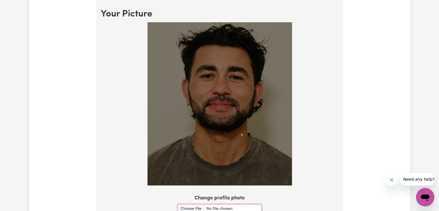
click at [243, 135] on img at bounding box center [219, 103] width 144 height 163
click at [196, 71] on img at bounding box center [219, 103] width 144 height 163
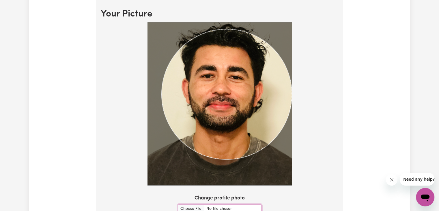
click at [293, 141] on div at bounding box center [220, 104] width 238 height 165
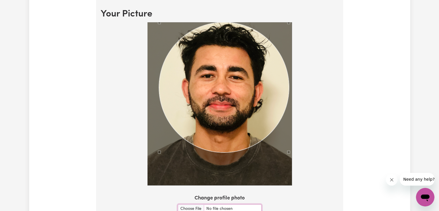
click at [271, 112] on div "Use the arrow keys to move the crop selection area" at bounding box center [224, 87] width 130 height 130
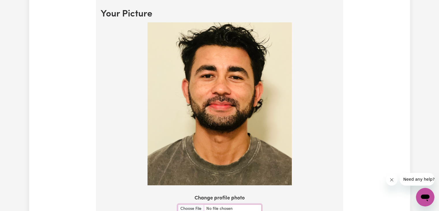
click at [222, 152] on img at bounding box center [219, 103] width 144 height 163
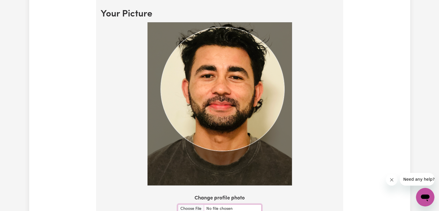
click at [284, 160] on img at bounding box center [219, 103] width 144 height 163
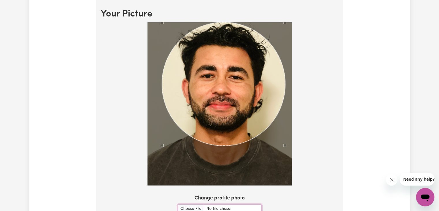
click at [249, 100] on div "Use the arrow keys to move the crop selection area" at bounding box center [223, 83] width 123 height 123
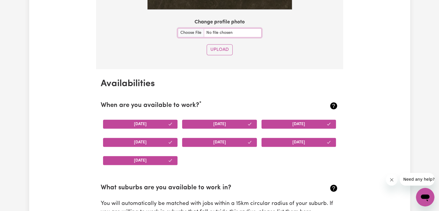
scroll to position [577, 0]
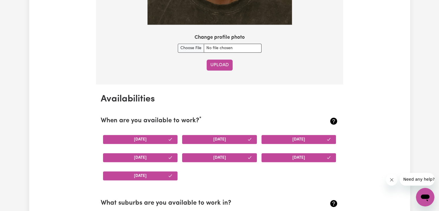
click at [218, 65] on button "Upload" at bounding box center [219, 64] width 26 height 11
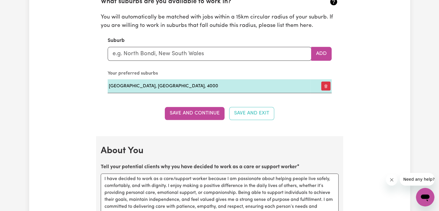
scroll to position [661, 0]
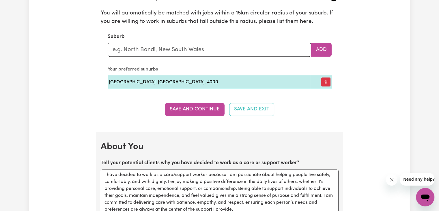
click at [198, 101] on section "Availabilities When are you available to work? * [DATE] [DATE] [DATE] [DATE] [D…" at bounding box center [219, 5] width 247 height 253
click at [200, 103] on button "Save and Continue" at bounding box center [195, 109] width 60 height 13
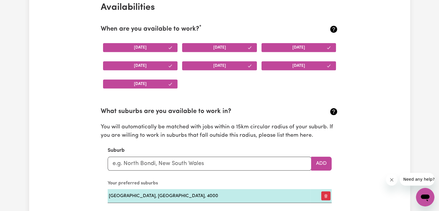
scroll to position [579, 0]
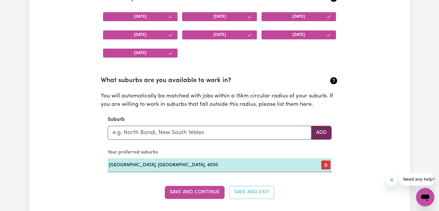
click at [324, 130] on button "Add" at bounding box center [321, 132] width 20 height 14
click at [321, 134] on button "Add" at bounding box center [321, 132] width 20 height 14
click at [281, 136] on input "text" at bounding box center [210, 132] width 204 height 14
type input "not"
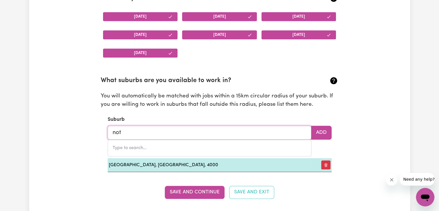
type input "[GEOGRAPHIC_DATA], [GEOGRAPHIC_DATA], 7275"
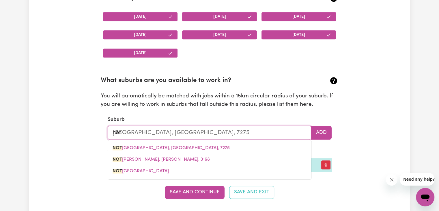
type input "no"
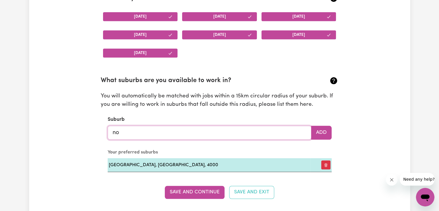
type input "nor"
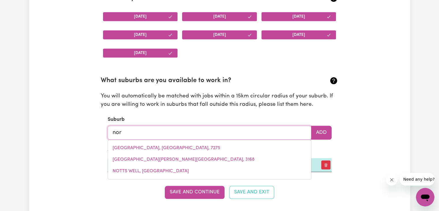
type input "[PERSON_NAME] CREINA, [GEOGRAPHIC_DATA], 5276"
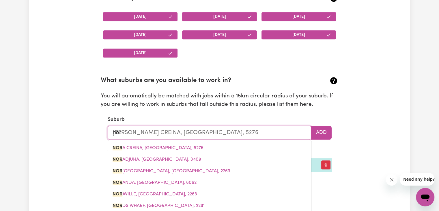
type input "nort"
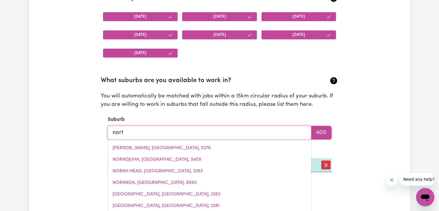
type input "nortH [GEOGRAPHIC_DATA], [GEOGRAPHIC_DATA], 5006"
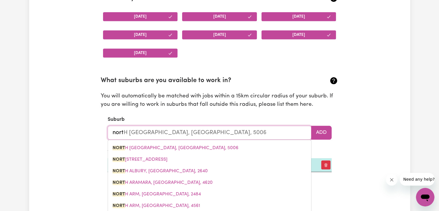
type input "north"
type input "[GEOGRAPHIC_DATA], [GEOGRAPHIC_DATA], 5006"
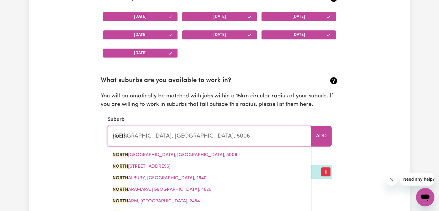
type input "northe"
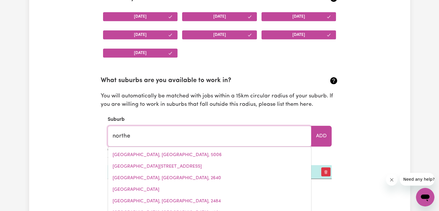
type input "norther"
type input "northerN GULLY, [GEOGRAPHIC_DATA], 6532"
type input "northern"
type input "northern GULLY, [GEOGRAPHIC_DATA], 6532"
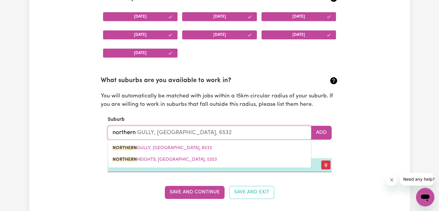
type input "northern"
type input "northern GULLY, [GEOGRAPHIC_DATA], 6532"
type input "northern b"
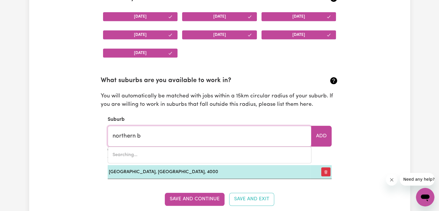
type input "northern"
type input "northern GULLY, [GEOGRAPHIC_DATA], 6532"
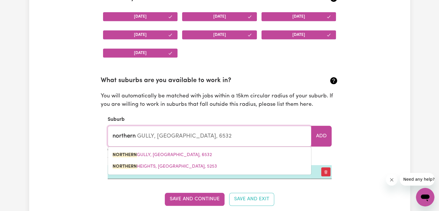
type input "northern"
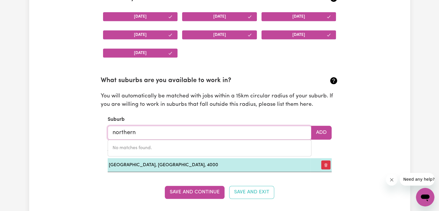
type input "northern"
type input "northern GULLY, [GEOGRAPHIC_DATA], 6532"
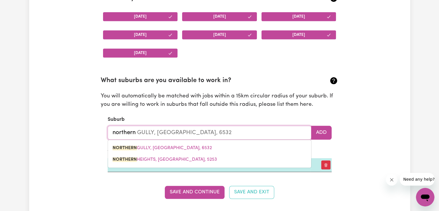
type input "norther"
type input "northerN GULLY, [GEOGRAPHIC_DATA], 6532"
type input "northe"
type input "northeRN GULLY, [GEOGRAPHIC_DATA], 6532"
type input "north"
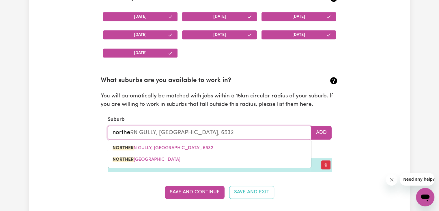
type input "[GEOGRAPHIC_DATA], [GEOGRAPHIC_DATA], 6532"
type input "nort"
type input "nortHERN GULLY, [GEOGRAPHIC_DATA], 6532"
type input "nor"
type input "norTHERN GULLY, [GEOGRAPHIC_DATA], 6532"
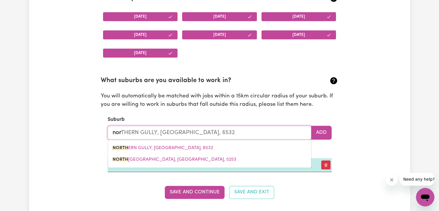
type input "no"
type input "n"
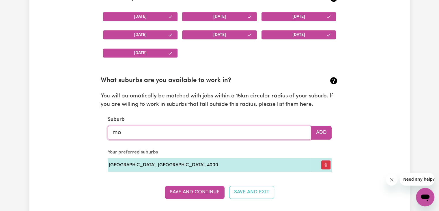
type input "mor"
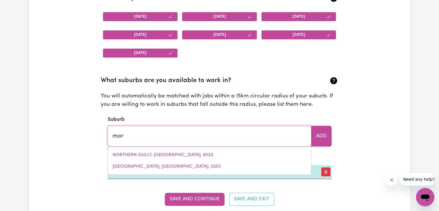
type input "morABY, [GEOGRAPHIC_DATA], 4416"
type input "mo"
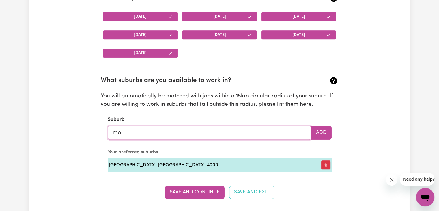
type input "m"
type input "man"
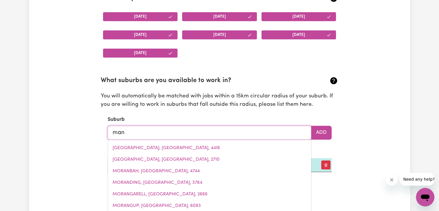
type input "[GEOGRAPHIC_DATA], [GEOGRAPHIC_DATA], 2200"
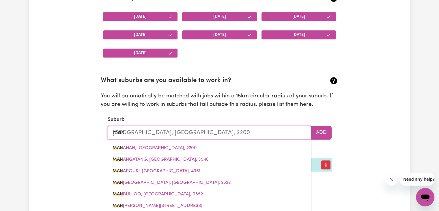
type input "mang"
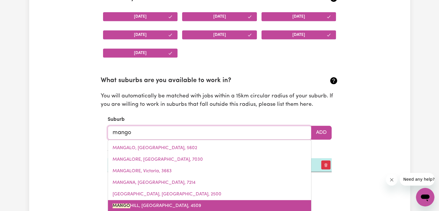
click at [188, 207] on link "[GEOGRAPHIC_DATA], [GEOGRAPHIC_DATA], 4509" at bounding box center [209, 206] width 203 height 12
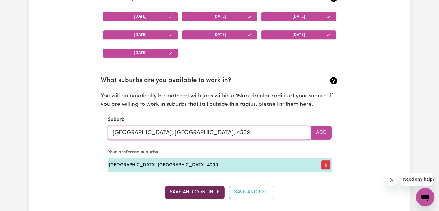
type input "[GEOGRAPHIC_DATA], [GEOGRAPHIC_DATA], 4509"
click at [207, 192] on button "Save and Continue" at bounding box center [195, 191] width 60 height 13
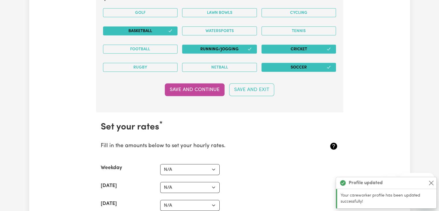
scroll to position [1248, 0]
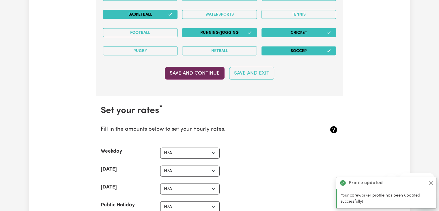
click at [210, 68] on button "Save and Continue" at bounding box center [195, 73] width 60 height 13
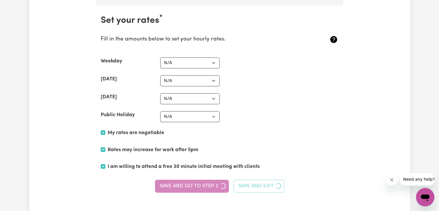
scroll to position [1341, 0]
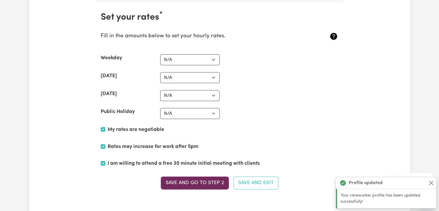
click at [212, 181] on button "Save and go to Step 2" at bounding box center [195, 182] width 68 height 13
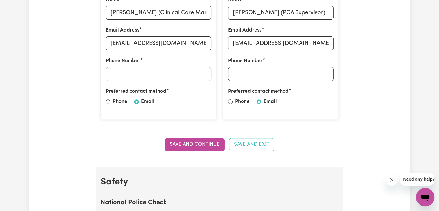
scroll to position [207, 0]
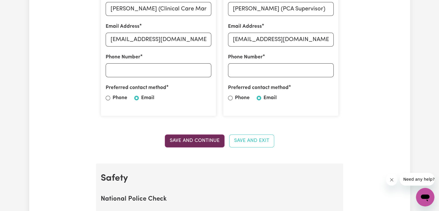
click at [202, 145] on button "Save and Continue" at bounding box center [195, 140] width 60 height 13
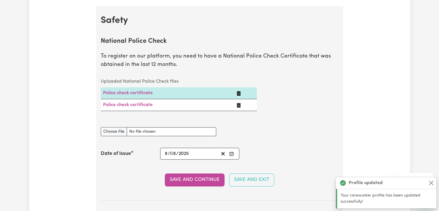
scroll to position [370, 0]
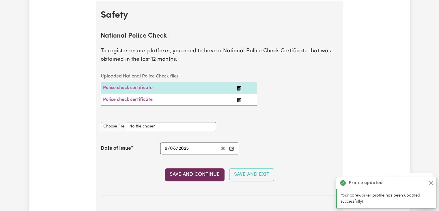
click at [201, 171] on button "Save and Continue" at bounding box center [195, 174] width 60 height 13
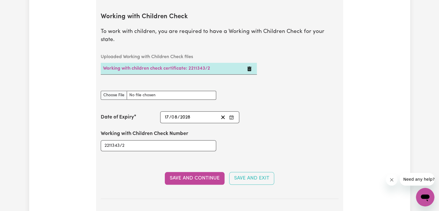
scroll to position [573, 0]
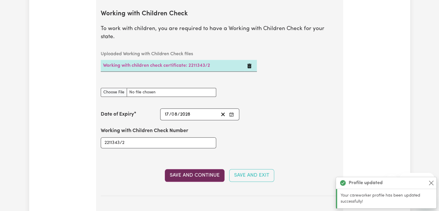
click at [197, 169] on button "Save and Continue" at bounding box center [195, 175] width 60 height 13
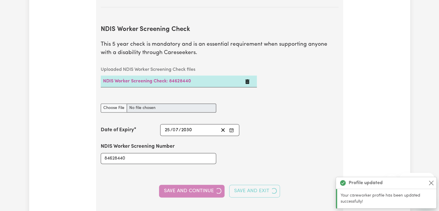
scroll to position [768, 0]
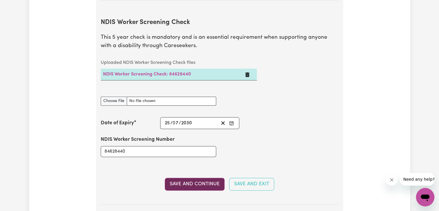
click at [195, 177] on button "Save and Continue" at bounding box center [195, 183] width 60 height 13
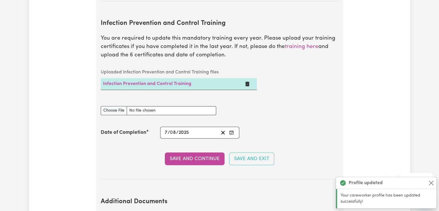
scroll to position [972, 0]
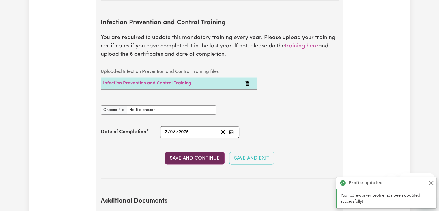
click at [191, 151] on button "Save and Continue" at bounding box center [195, 157] width 60 height 13
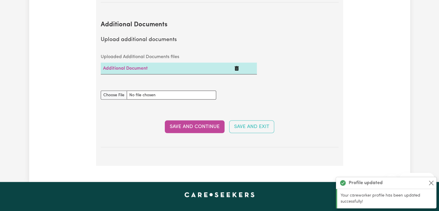
scroll to position [1149, 0]
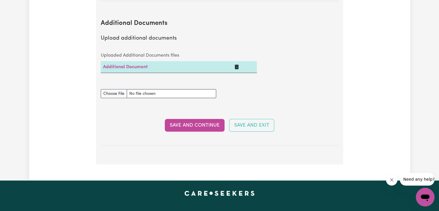
click at [238, 63] on button "Delete Additional Document" at bounding box center [236, 66] width 5 height 7
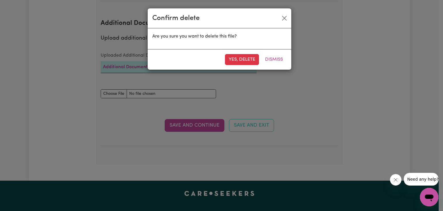
click at [238, 59] on button "Yes, delete" at bounding box center [242, 59] width 34 height 11
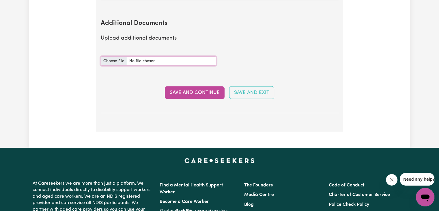
click at [117, 57] on input "Additional Documents document" at bounding box center [158, 61] width 115 height 9
type input "C:\fakepath\Sushil-Kharel-Manual-handling-Certificate-of-attendance.pdf"
click at [194, 86] on button "Save and Continue" at bounding box center [195, 92] width 60 height 13
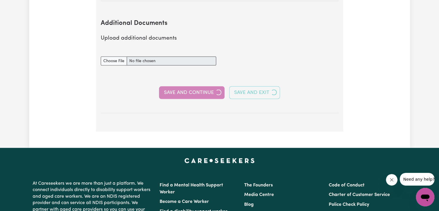
select select "Certificate III (Individual Support)"
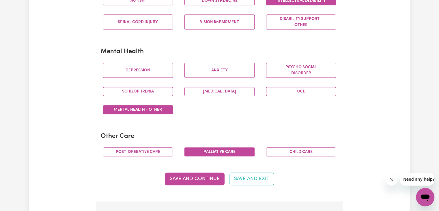
scroll to position [321, 0]
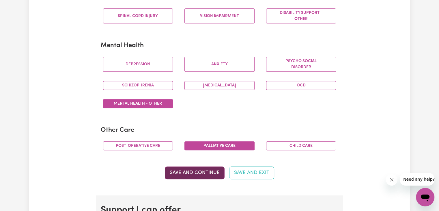
click at [189, 168] on button "Save and Continue" at bounding box center [195, 172] width 60 height 13
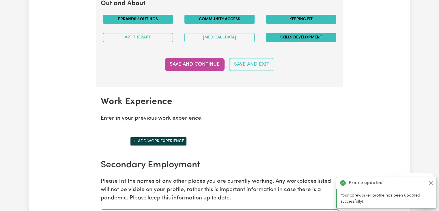
scroll to position [723, 0]
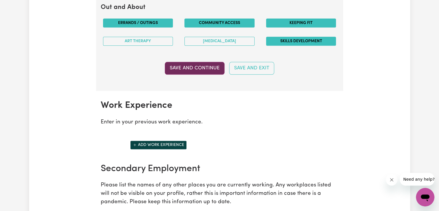
click at [209, 65] on button "Save and Continue" at bounding box center [195, 68] width 60 height 13
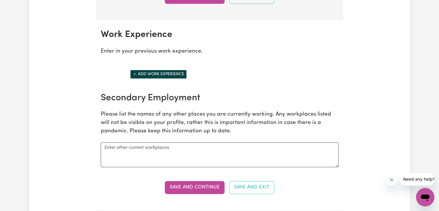
scroll to position [792, 0]
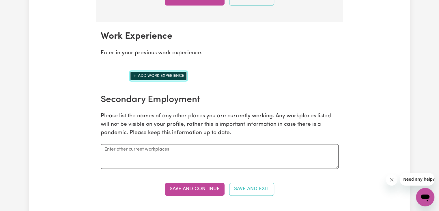
click at [175, 72] on button "Add work experience" at bounding box center [158, 75] width 57 height 9
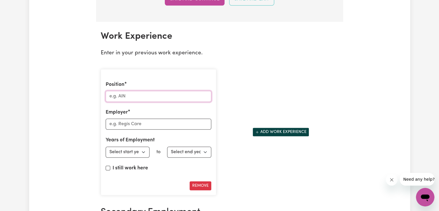
click at [151, 93] on input "Position" at bounding box center [159, 96] width 106 height 11
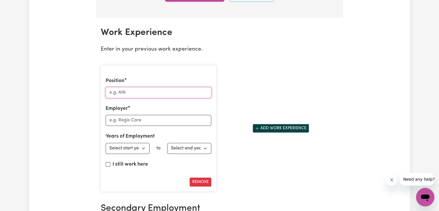
scroll to position [787, 0]
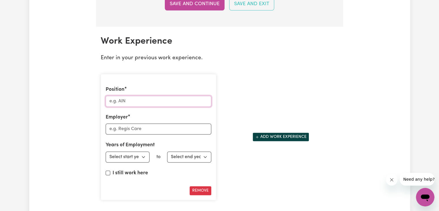
click at [165, 100] on input "Position" at bounding box center [159, 100] width 106 height 11
type input "Disability and Homecare Support Worker"
click at [136, 129] on input "Employer" at bounding box center [159, 128] width 106 height 11
type input "Choices and Rights NDIS Company"
click at [142, 153] on select "Select start year [DATE] 1952 1953 1954 1955 1956 1957 1958 1959 1960 1961 1962…" at bounding box center [128, 156] width 44 height 11
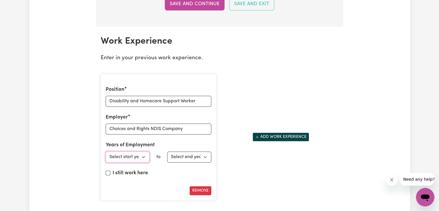
select select "2025"
click at [106, 151] on select "Select start year [DATE] 1952 1953 1954 1955 1956 1957 1958 1959 1960 1961 1962…" at bounding box center [128, 156] width 44 height 11
click at [106, 170] on input "I still work here" at bounding box center [108, 172] width 5 height 5
checkbox input "true"
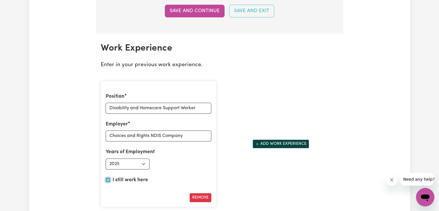
scroll to position [774, 0]
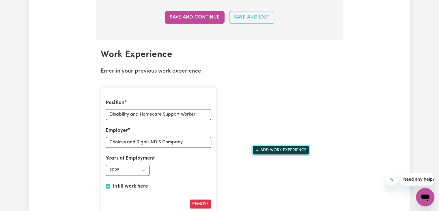
click at [291, 145] on button "Add work experience" at bounding box center [280, 149] width 57 height 9
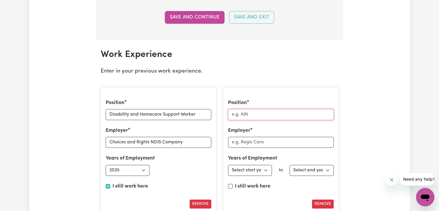
click at [255, 113] on input "Position" at bounding box center [281, 114] width 106 height 11
type input "Personal Care Assistant"
click at [263, 142] on input "Employer" at bounding box center [281, 141] width 106 height 11
type input "Seabrook Aged Care"
click at [250, 167] on select "Select start year [DATE] 1952 1953 1954 1955 1956 1957 1958 1959 1960 1961 1962…" at bounding box center [250, 169] width 44 height 11
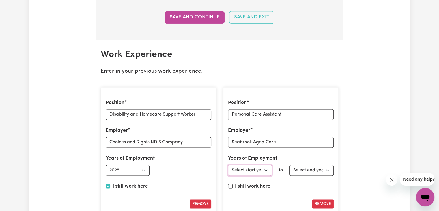
select select "2025"
click at [228, 164] on select "Select start year [DATE] 1952 1953 1954 1955 1956 1957 1958 1959 1960 1961 1962…" at bounding box center [250, 169] width 44 height 11
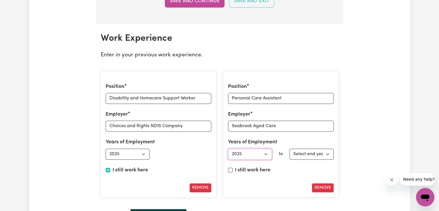
scroll to position [788, 0]
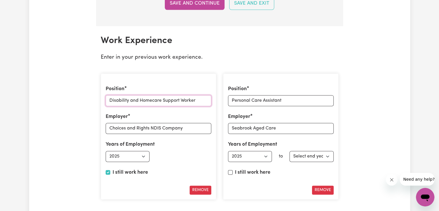
drag, startPoint x: 108, startPoint y: 95, endPoint x: 200, endPoint y: 108, distance: 92.3
click at [200, 108] on div "Position Disability and Homecare Support Worker Employer Choices and Rights NDI…" at bounding box center [158, 136] width 115 height 126
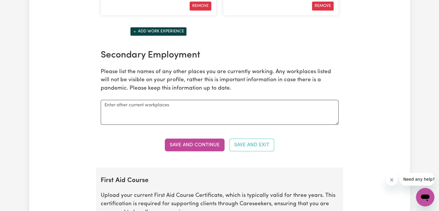
scroll to position [974, 0]
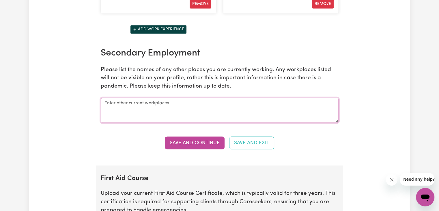
click at [151, 105] on textarea at bounding box center [220, 109] width 238 height 25
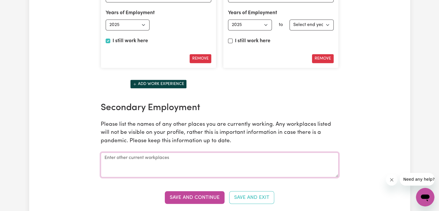
scroll to position [908, 0]
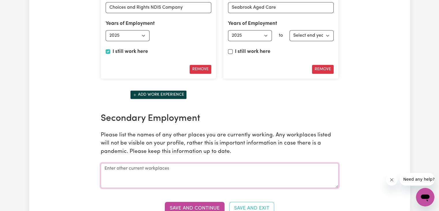
click at [183, 173] on textarea at bounding box center [220, 175] width 238 height 25
paste textarea "Disability and Homecare Support Worker"
drag, startPoint x: 110, startPoint y: 5, endPoint x: 186, endPoint y: 6, distance: 76.7
click at [186, 6] on input "Choices and Rights NDIS Company" at bounding box center [159, 7] width 106 height 11
click at [108, 172] on textarea "Disability and Homecare Support Worker" at bounding box center [220, 175] width 238 height 25
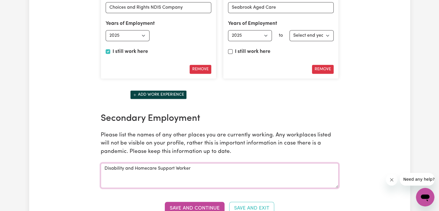
click at [202, 167] on textarea "Disability and Homecare Support Worker" at bounding box center [220, 175] width 238 height 25
paste textarea "Choices and Rights NDIS Company"
drag, startPoint x: 108, startPoint y: 31, endPoint x: 127, endPoint y: 35, distance: 18.9
click at [127, 35] on select "Select start year [DATE] 1952 1953 1954 1955 1956 1957 1958 1959 1960 1961 1962…" at bounding box center [128, 35] width 44 height 11
click at [176, 182] on textarea "Disability and Homecare Support Worker Choices and Rights NDIS Company" at bounding box center [220, 175] width 238 height 25
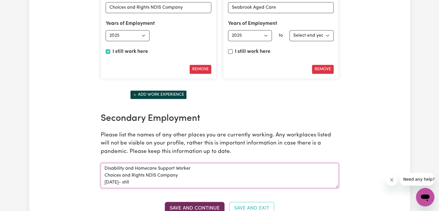
type textarea "Disability and Homecare Support Worker Choices and Rights NDIS Company [DATE]- …"
click at [196, 205] on button "Save and Continue" at bounding box center [195, 207] width 60 height 13
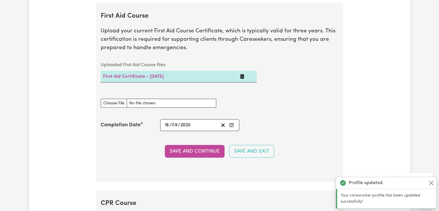
scroll to position [1148, 0]
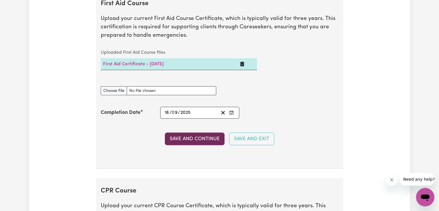
click at [176, 134] on button "Save and Continue" at bounding box center [195, 138] width 60 height 13
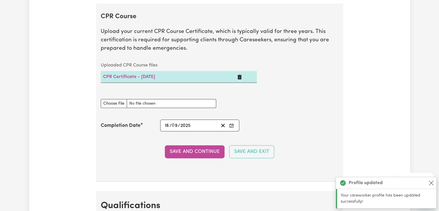
scroll to position [1322, 0]
click at [178, 151] on button "Save and Continue" at bounding box center [195, 151] width 60 height 13
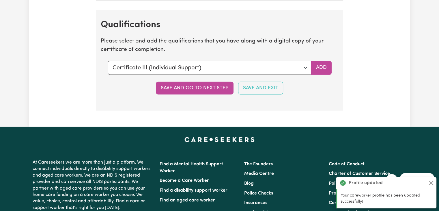
scroll to position [1509, 0]
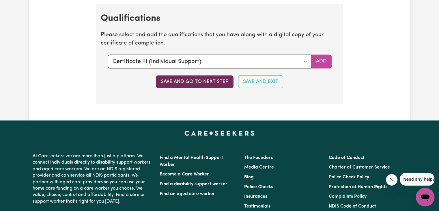
click at [181, 83] on button "Save and go to next step" at bounding box center [195, 81] width 78 height 13
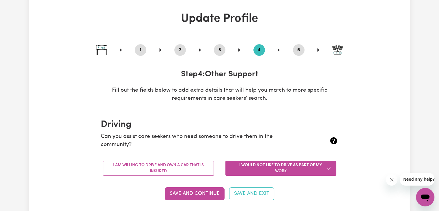
scroll to position [0, 0]
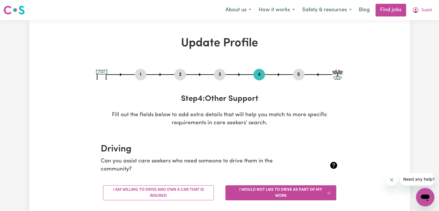
click at [221, 72] on button "3" at bounding box center [220, 74] width 12 height 7
select select "2025"
select select "Certificate III (Individual Support)"
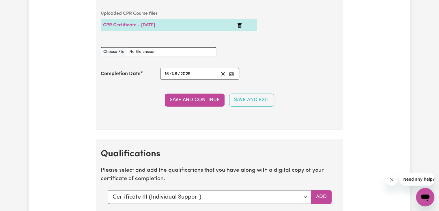
scroll to position [1375, 0]
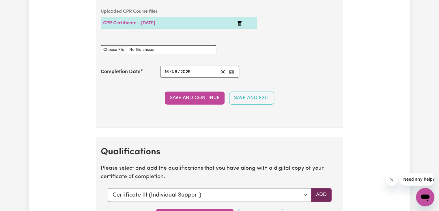
click at [321, 190] on button "Add" at bounding box center [321, 195] width 20 height 14
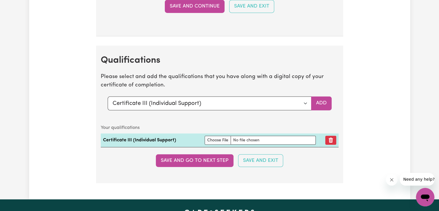
scroll to position [1504, 0]
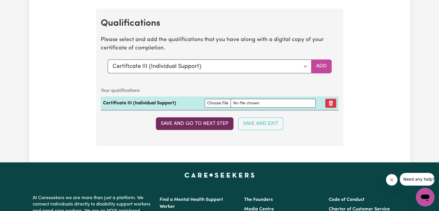
click at [199, 117] on button "Save and go to next step" at bounding box center [195, 123] width 78 height 13
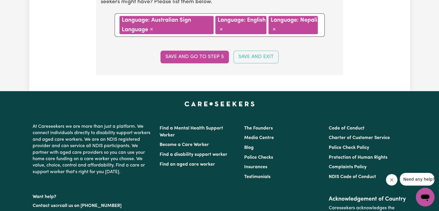
scroll to position [703, 0]
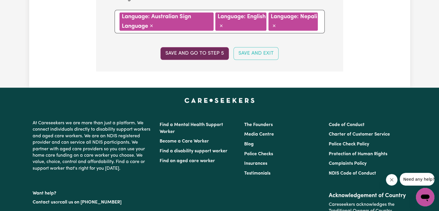
click at [194, 54] on button "Save and go to step 5" at bounding box center [194, 53] width 68 height 13
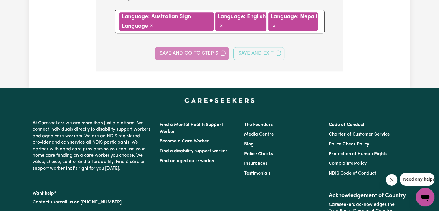
select select "I am providing services by being employed by an organisation"
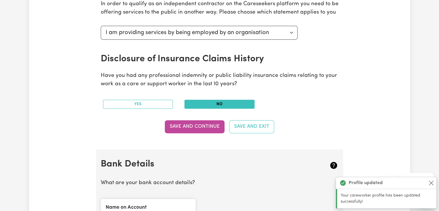
scroll to position [260, 0]
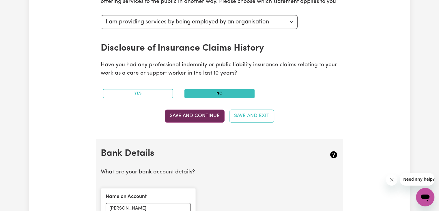
click at [190, 116] on button "Save and Continue" at bounding box center [195, 115] width 60 height 13
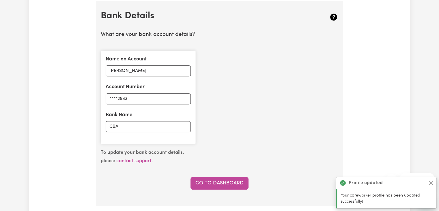
scroll to position [398, 0]
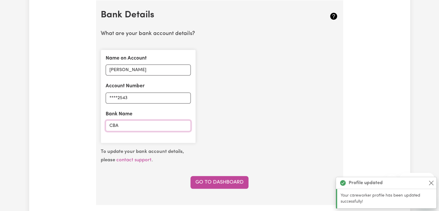
click at [141, 127] on input "CBA" at bounding box center [148, 125] width 85 height 11
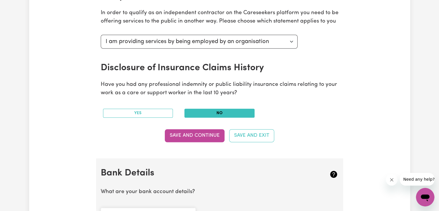
scroll to position [241, 0]
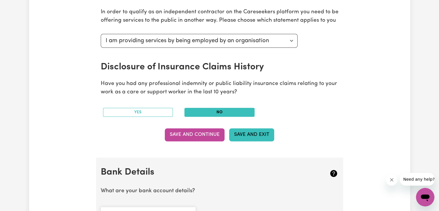
click at [242, 136] on button "Save and Exit" at bounding box center [251, 134] width 45 height 13
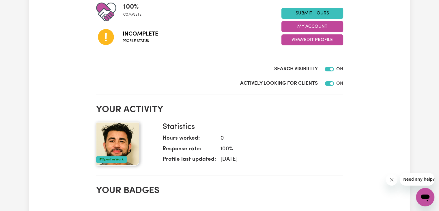
scroll to position [83, 0]
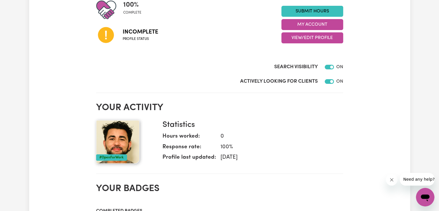
click at [110, 41] on icon at bounding box center [106, 35] width 16 height 16
click at [137, 40] on span "Profile status" at bounding box center [140, 38] width 35 height 5
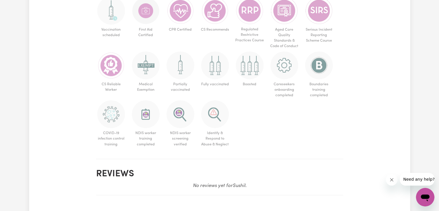
scroll to position [323, 0]
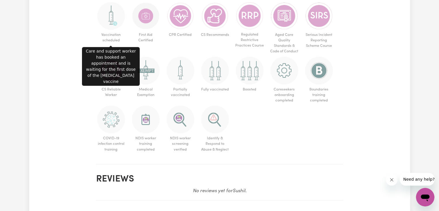
click at [112, 31] on span "Vaccination scheduled" at bounding box center [111, 38] width 30 height 16
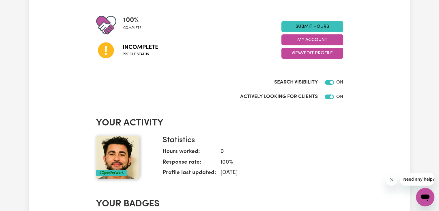
scroll to position [13, 0]
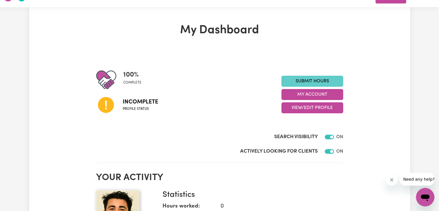
click at [307, 83] on link "Submit Hours" at bounding box center [312, 81] width 62 height 11
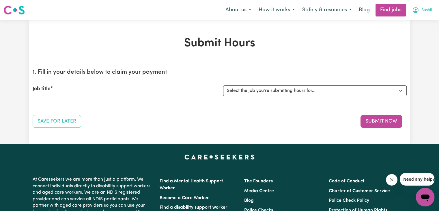
click at [413, 10] on icon "My Account" at bounding box center [415, 10] width 7 height 7
click at [410, 22] on link "My Account" at bounding box center [412, 22] width 46 height 11
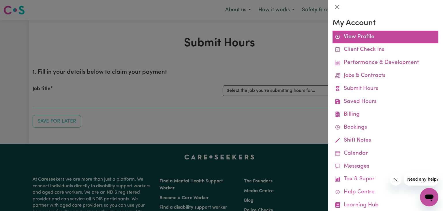
click at [371, 34] on link "View Profile" at bounding box center [386, 37] width 106 height 13
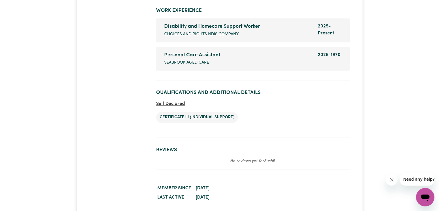
scroll to position [952, 0]
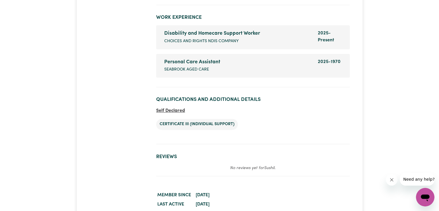
click at [324, 63] on div "Dates of employment 2025 - 1970" at bounding box center [329, 65] width 31 height 14
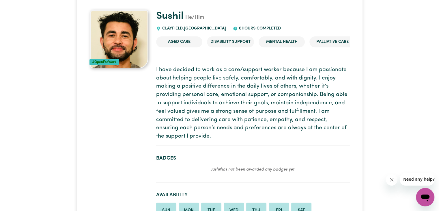
scroll to position [0, 0]
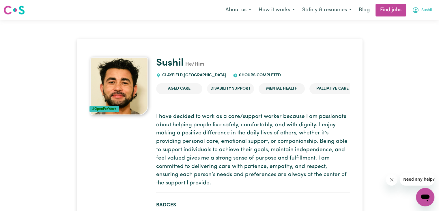
click at [421, 11] on span "Sushil" at bounding box center [426, 10] width 10 height 6
click at [403, 35] on link "My Dashboard" at bounding box center [412, 33] width 46 height 11
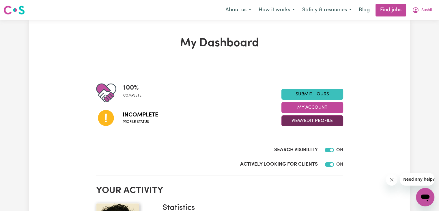
click at [302, 119] on button "View/Edit Profile" at bounding box center [312, 120] width 62 height 11
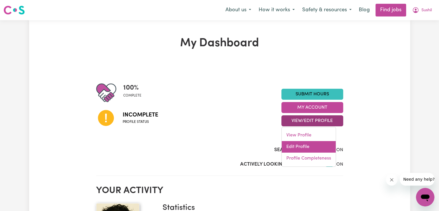
click at [300, 147] on link "Edit Profile" at bounding box center [308, 147] width 54 height 12
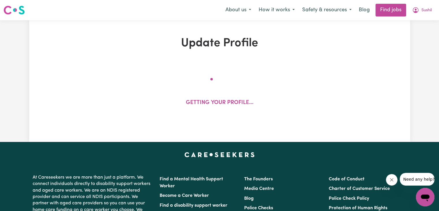
select select "[DEMOGRAPHIC_DATA]"
select select "Student Visa"
select select "Studying a healthcare related degree or qualification"
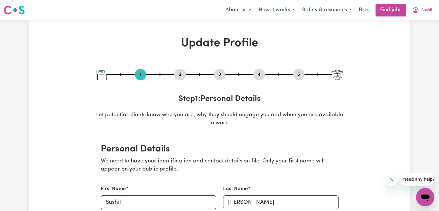
click at [300, 75] on button "5" at bounding box center [299, 74] width 12 height 7
select select "I am providing services by being employed by an organisation"
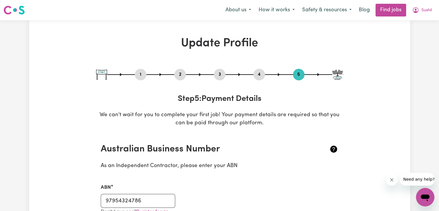
click at [256, 72] on button "4" at bounding box center [259, 74] width 12 height 7
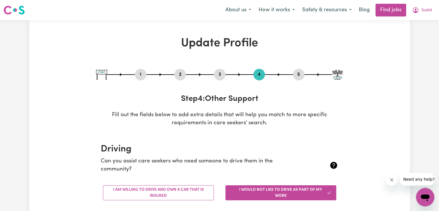
click at [217, 75] on button "3" at bounding box center [220, 74] width 12 height 7
select select "2025"
select select "Certificate III (Individual Support)"
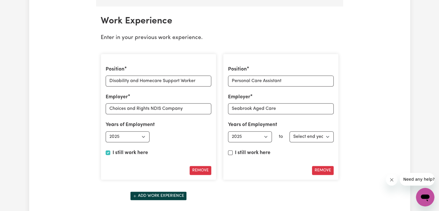
scroll to position [833, 0]
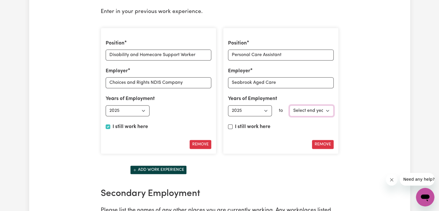
click at [327, 108] on select "Select end year [DATE] 1952 1953 1954 1955 1956 1957 1958 1959 1960 1961 1962 1…" at bounding box center [311, 110] width 44 height 11
click at [306, 105] on select "Select end year [DATE] 1952 1953 1954 1955 1956 1957 1958 1959 1960 1961 1962 1…" at bounding box center [311, 110] width 44 height 11
click at [326, 108] on select "Select end year [DATE] 1952 1953 1954 1955 1956 1957 1958 1959 1960 1961 1962 1…" at bounding box center [311, 110] width 44 height 11
select select "2025"
click at [289, 105] on select "Select end year [DATE] 1952 1953 1954 1955 1956 1957 1958 1959 1960 1961 1962 1…" at bounding box center [311, 110] width 44 height 11
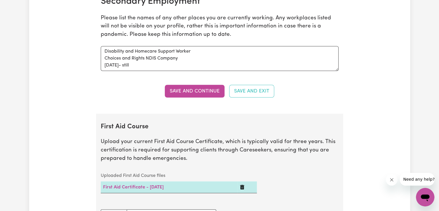
scroll to position [1019, 0]
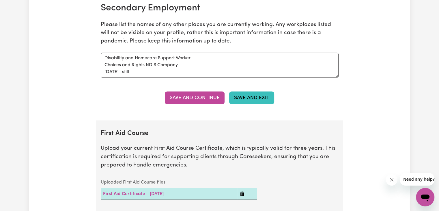
click at [245, 98] on button "Save and Exit" at bounding box center [251, 97] width 45 height 13
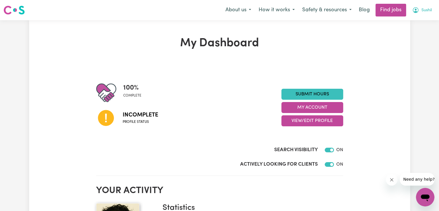
click at [419, 12] on button "Sushil" at bounding box center [421, 10] width 27 height 12
click at [412, 22] on link "My Account" at bounding box center [412, 22] width 46 height 11
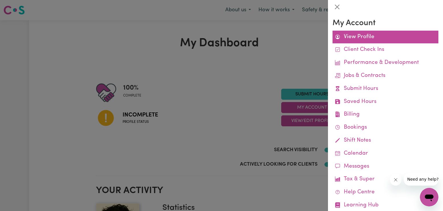
click at [371, 34] on link "View Profile" at bounding box center [386, 37] width 106 height 13
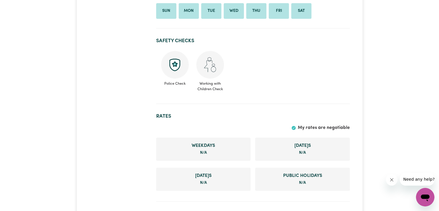
scroll to position [207, 0]
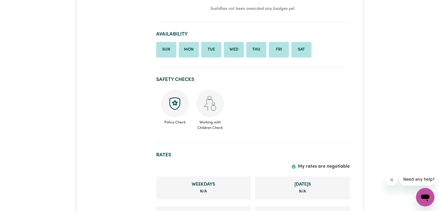
click at [213, 102] on img at bounding box center [210, 103] width 28 height 28
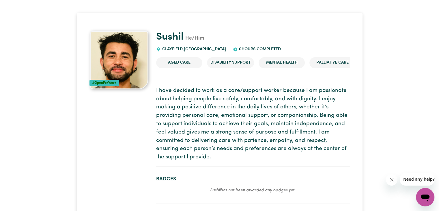
scroll to position [0, 0]
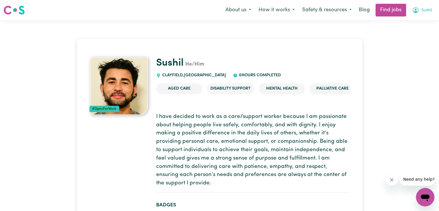
click at [422, 10] on span "Sushil" at bounding box center [426, 10] width 10 height 6
click at [415, 31] on link "My Dashboard" at bounding box center [412, 33] width 46 height 11
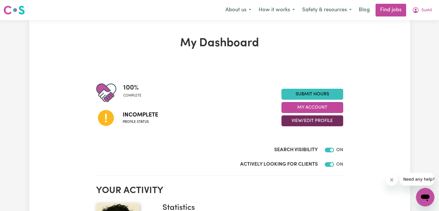
click at [315, 120] on button "View/Edit Profile" at bounding box center [312, 120] width 62 height 11
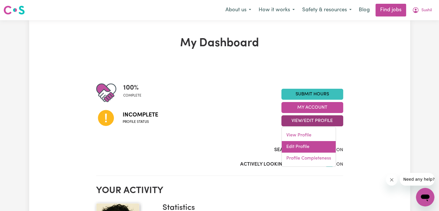
click at [314, 143] on link "Edit Profile" at bounding box center [308, 147] width 54 height 12
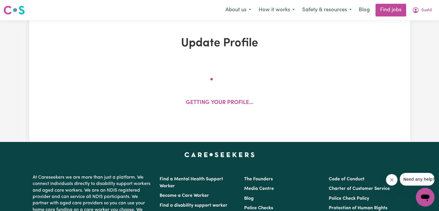
select select "[DEMOGRAPHIC_DATA]"
select select "Student Visa"
select select "Studying a healthcare related degree or qualification"
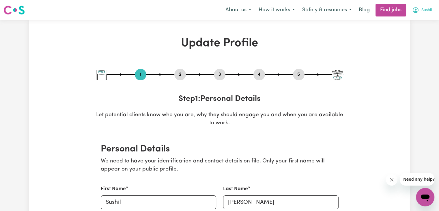
click at [426, 11] on span "Sushil" at bounding box center [426, 10] width 10 height 6
click at [397, 23] on link "My Account" at bounding box center [412, 22] width 46 height 11
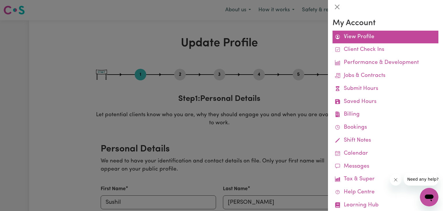
click at [367, 38] on link "View Profile" at bounding box center [386, 37] width 106 height 13
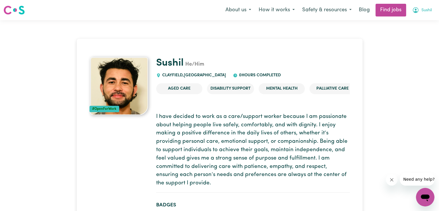
click at [420, 10] on button "Sushil" at bounding box center [421, 10] width 27 height 12
click at [405, 22] on link "My Account" at bounding box center [412, 22] width 46 height 11
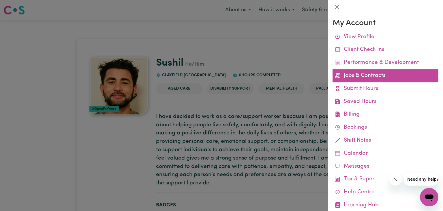
click at [360, 76] on link "Jobs & Contracts" at bounding box center [386, 75] width 106 height 13
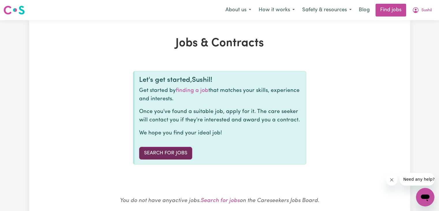
click at [184, 155] on link "Search for Jobs" at bounding box center [165, 153] width 53 height 13
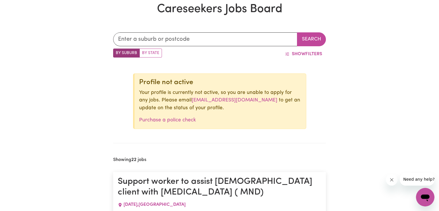
scroll to position [187, 0]
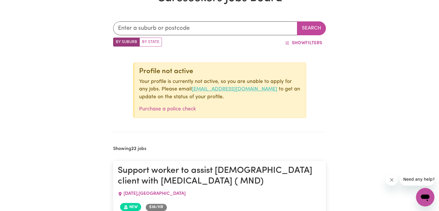
click at [222, 89] on link "[EMAIL_ADDRESS][DOMAIN_NAME]" at bounding box center [234, 89] width 86 height 5
click at [191, 89] on link "[EMAIL_ADDRESS][DOMAIN_NAME]" at bounding box center [234, 89] width 86 height 5
click at [198, 88] on link "[EMAIL_ADDRESS][DOMAIN_NAME]" at bounding box center [234, 89] width 86 height 5
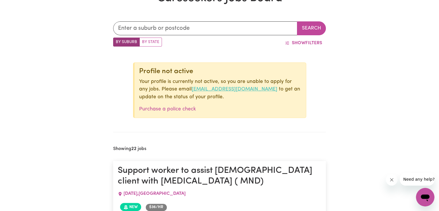
drag, startPoint x: 198, startPoint y: 88, endPoint x: 184, endPoint y: 88, distance: 14.1
click at [191, 88] on link "[EMAIL_ADDRESS][DOMAIN_NAME]" at bounding box center [234, 89] width 86 height 5
drag, startPoint x: 180, startPoint y: 88, endPoint x: 260, endPoint y: 89, distance: 79.3
click at [260, 89] on p "Your profile is currently not active, so you are unable to apply for any jobs. …" at bounding box center [220, 89] width 162 height 23
copy p "[EMAIL_ADDRESS][DOMAIN_NAME]"
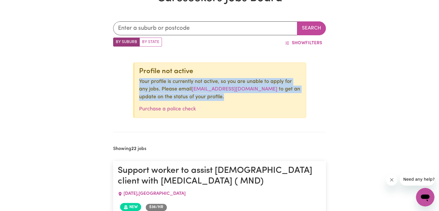
drag, startPoint x: 139, startPoint y: 79, endPoint x: 209, endPoint y: 97, distance: 72.0
click at [209, 97] on p "Your profile is currently not active, so you are unable to apply for any jobs. …" at bounding box center [220, 89] width 162 height 23
copy p "Your profile is currently not active, so you are unable to apply for any jobs. …"
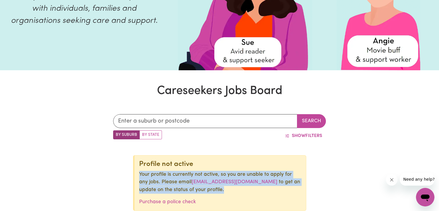
scroll to position [0, 0]
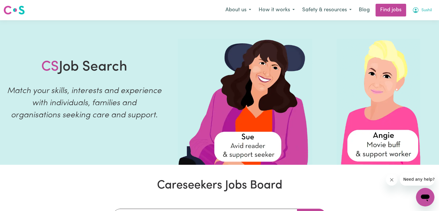
click at [419, 8] on button "Sushil" at bounding box center [421, 10] width 27 height 12
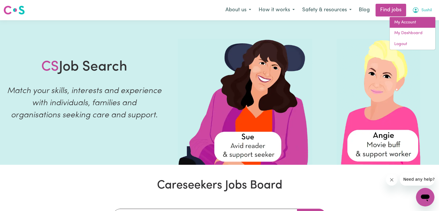
click at [412, 22] on link "My Account" at bounding box center [412, 22] width 46 height 11
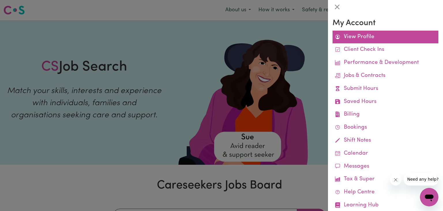
click at [385, 35] on link "View Profile" at bounding box center [386, 37] width 106 height 13
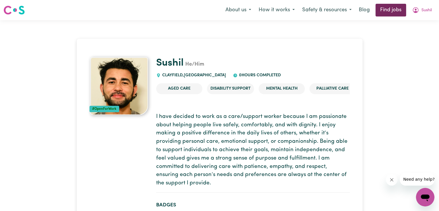
click at [393, 7] on link "Find jobs" at bounding box center [390, 10] width 31 height 13
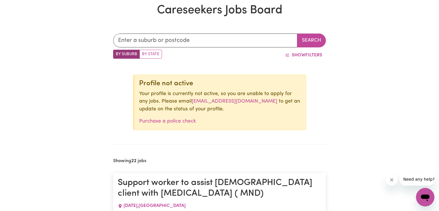
scroll to position [120, 0]
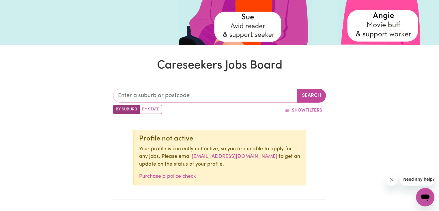
click at [208, 95] on input "text" at bounding box center [205, 96] width 184 height 14
click at [151, 111] on label "By State" at bounding box center [150, 109] width 22 height 9
click at [117, 108] on input "By State" at bounding box center [115, 107] width 4 height 4
radio input "true"
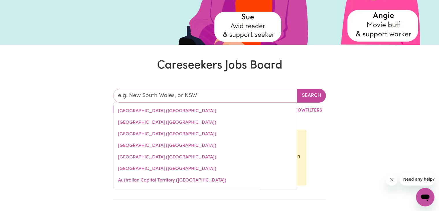
click at [149, 97] on input "text" at bounding box center [205, 96] width 184 height 14
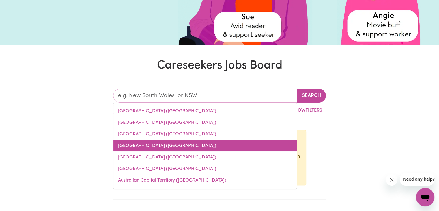
click at [150, 142] on link "[GEOGRAPHIC_DATA] ([GEOGRAPHIC_DATA])" at bounding box center [204, 146] width 183 height 12
type input "[GEOGRAPHIC_DATA] ([GEOGRAPHIC_DATA])"
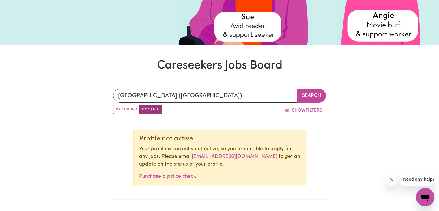
click at [126, 113] on label "By Suburb" at bounding box center [126, 109] width 27 height 9
click at [117, 108] on input "By Suburb" at bounding box center [115, 107] width 4 height 4
radio input "true"
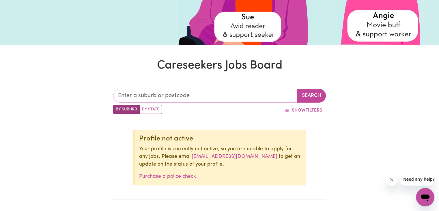
click at [171, 101] on input "text" at bounding box center [205, 96] width 184 height 14
type input "cla"
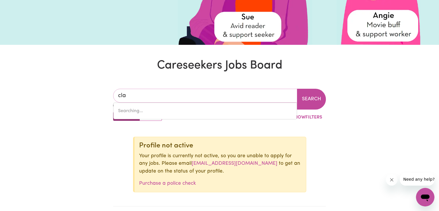
type input "claCKLINE, [GEOGRAPHIC_DATA], 6564"
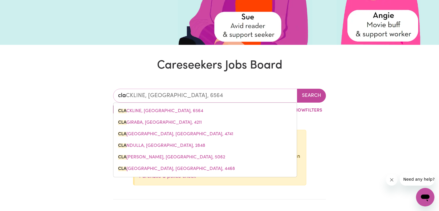
type input "clay"
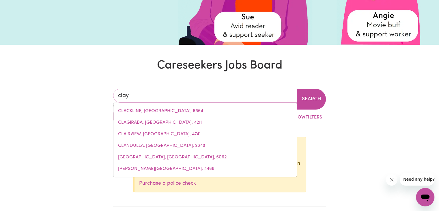
type input "[PERSON_NAME], [GEOGRAPHIC_DATA], 5280"
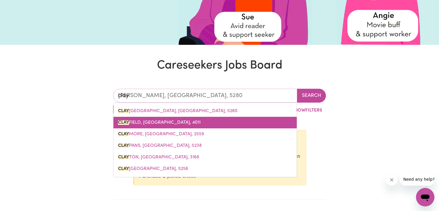
click at [133, 123] on span "[GEOGRAPHIC_DATA], [GEOGRAPHIC_DATA], 4011" at bounding box center [159, 122] width 82 height 5
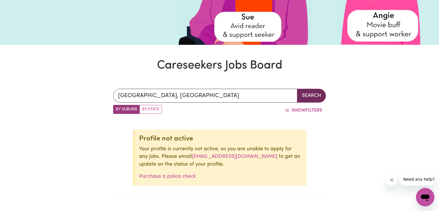
click at [320, 93] on button "Search" at bounding box center [311, 96] width 29 height 14
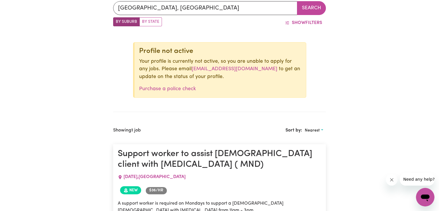
scroll to position [208, 0]
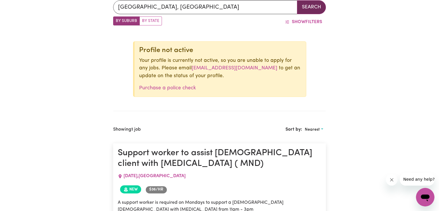
click at [310, 9] on button "Search" at bounding box center [311, 7] width 29 height 14
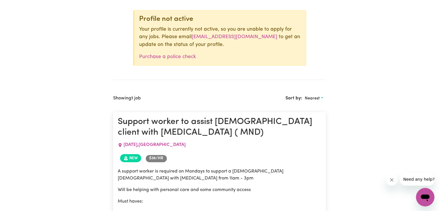
scroll to position [235, 0]
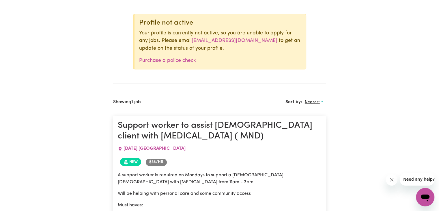
click at [320, 101] on button "Nearest" at bounding box center [314, 101] width 24 height 9
click at [320, 125] on link "Most recent" at bounding box center [325, 127] width 46 height 12
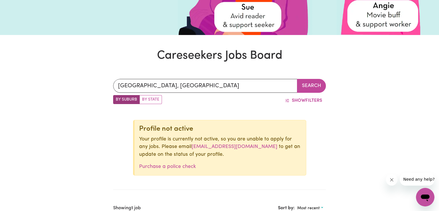
scroll to position [52, 0]
